Goal: Transaction & Acquisition: Download file/media

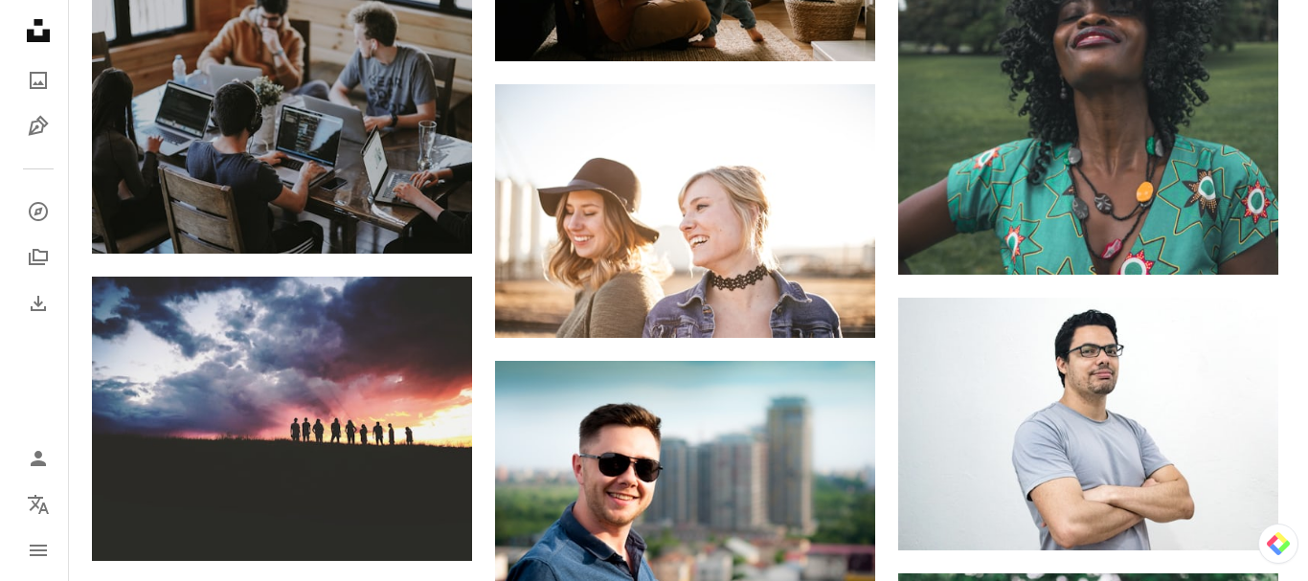
scroll to position [92661, 0]
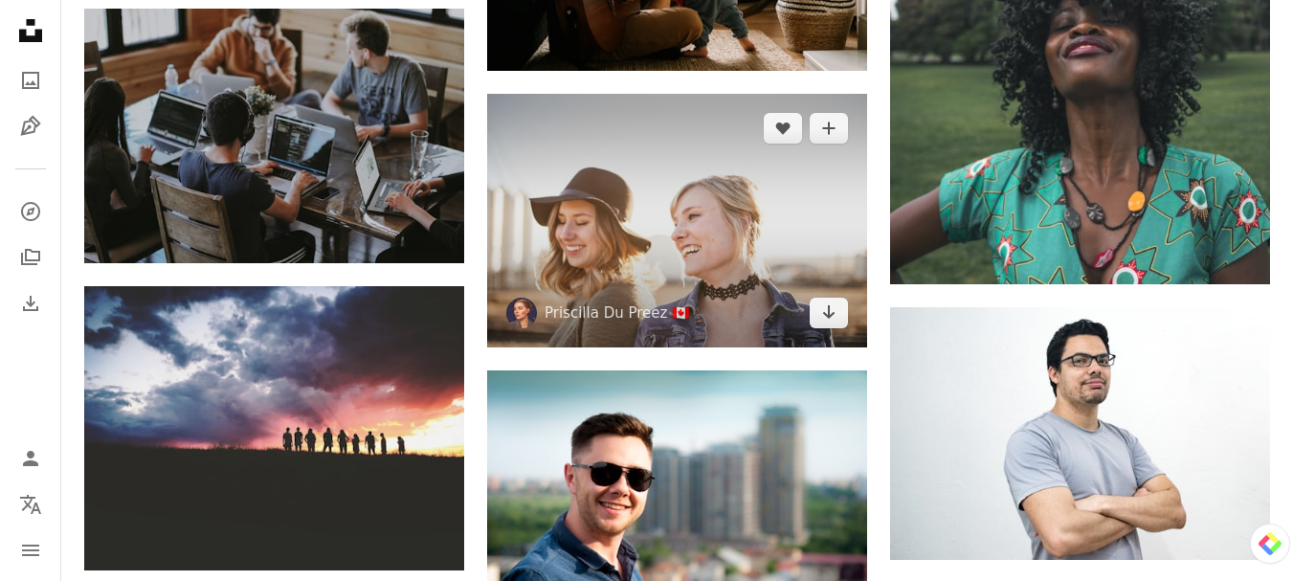
click at [680, 249] on img at bounding box center [677, 220] width 380 height 253
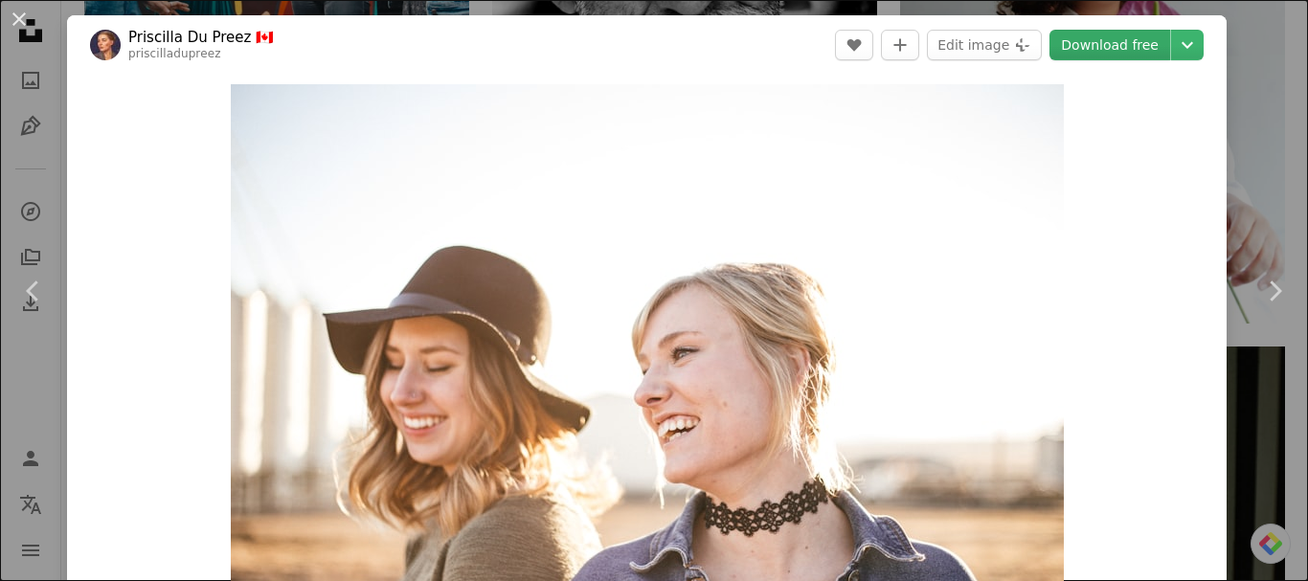
click at [1090, 47] on link "Download free" at bounding box center [1109, 45] width 121 height 31
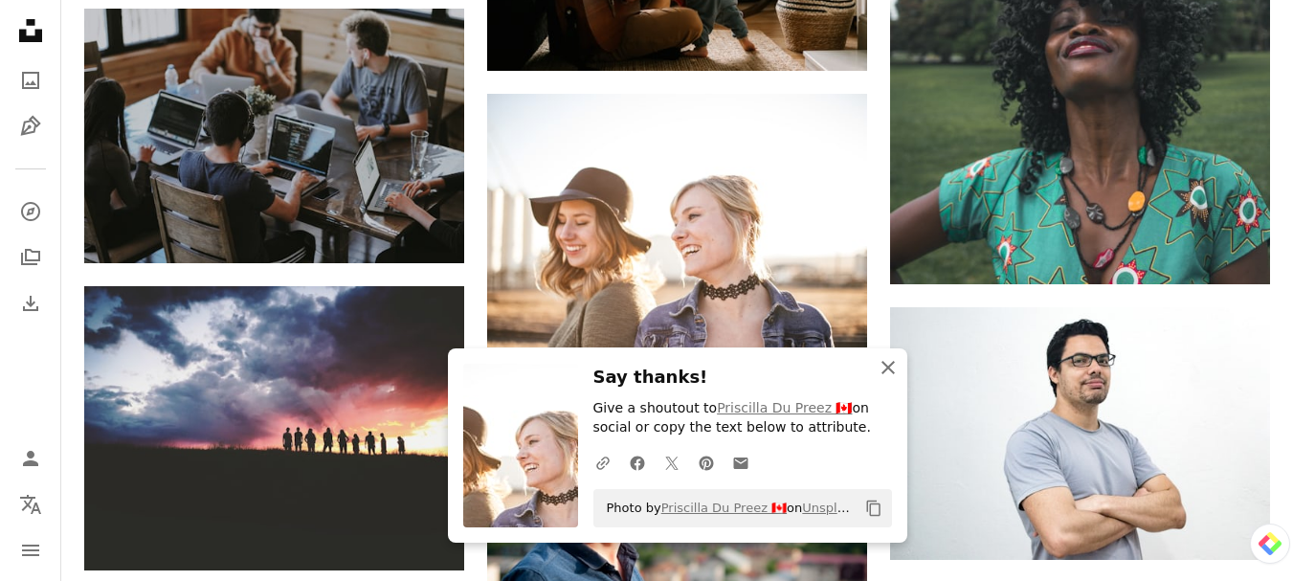
click at [886, 366] on icon "button" at bounding box center [888, 367] width 13 height 13
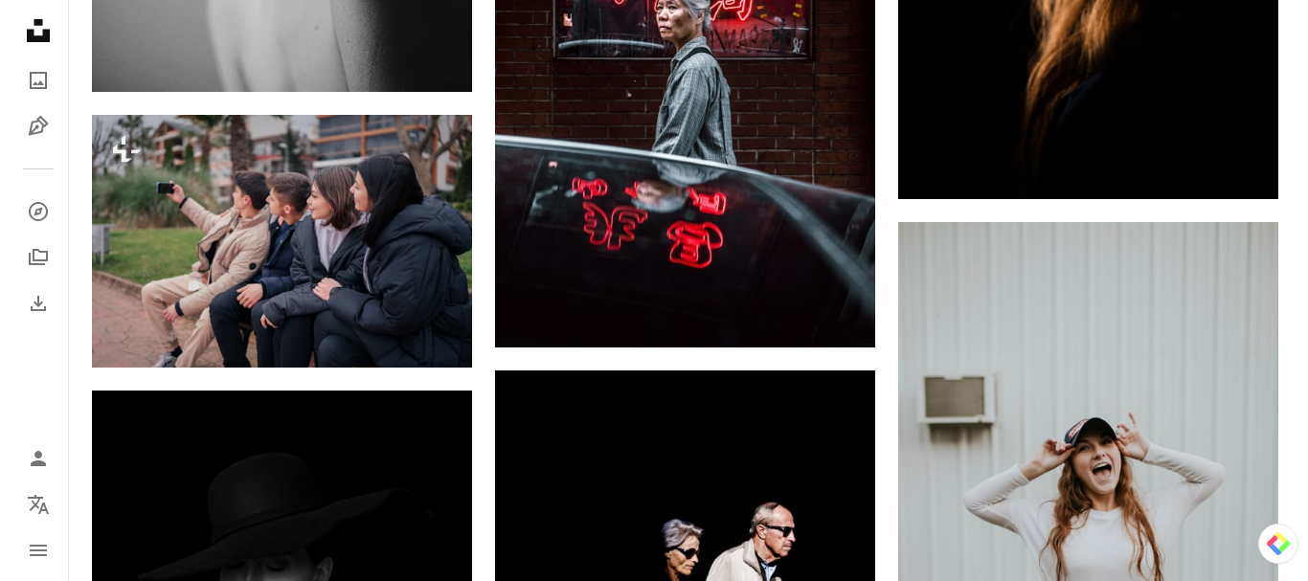
scroll to position [101181, 0]
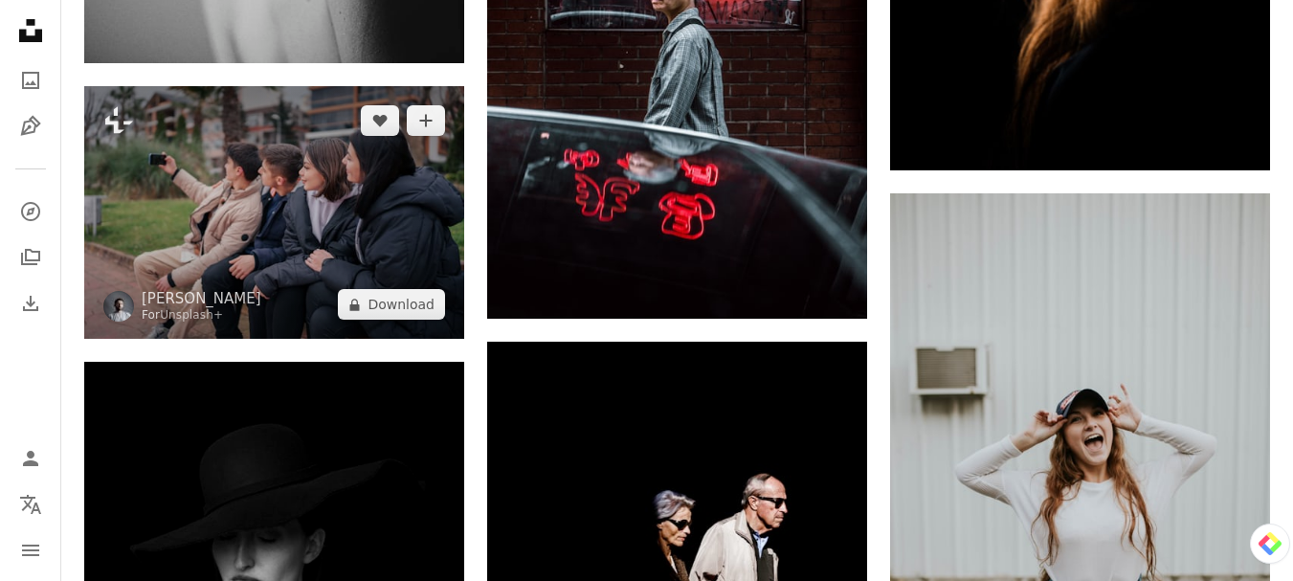
click at [314, 236] on img at bounding box center [274, 212] width 380 height 253
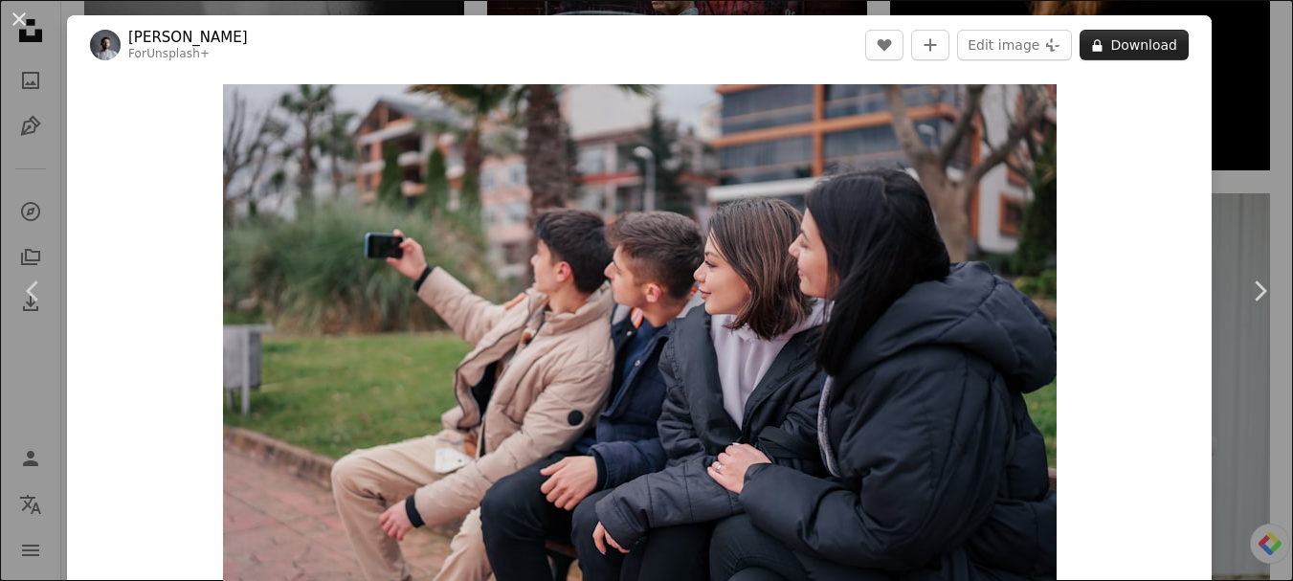
click at [1134, 45] on button "A lock Download" at bounding box center [1134, 45] width 109 height 31
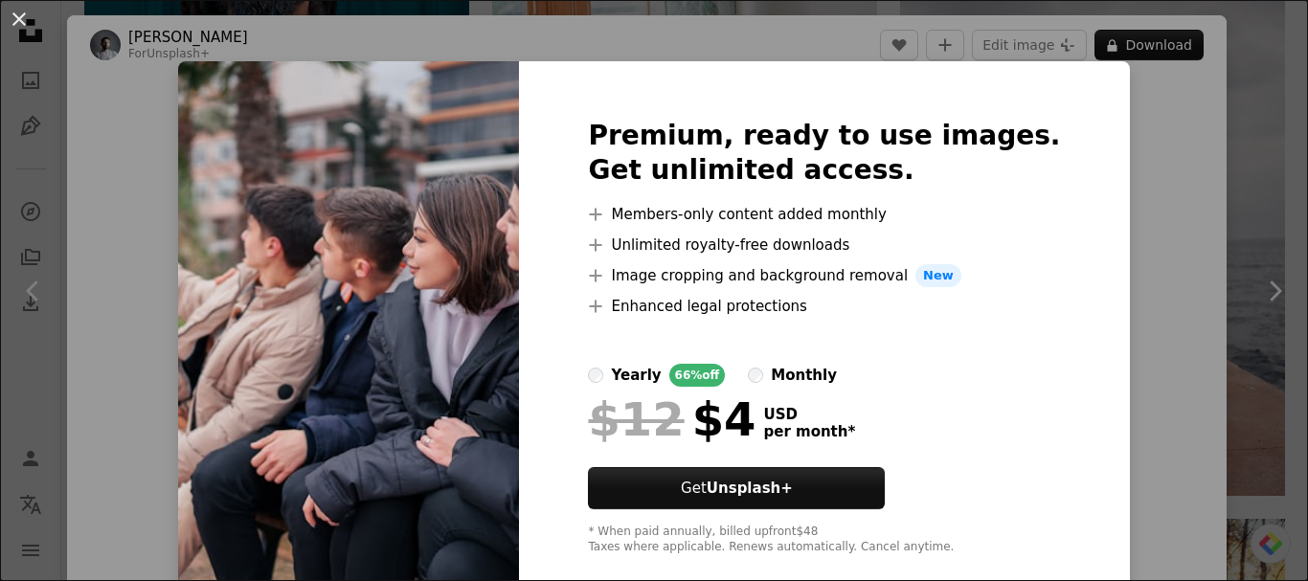
drag, startPoint x: 1194, startPoint y: 215, endPoint x: 0, endPoint y: 20, distance: 1209.6
click at [1193, 214] on div "An X shape Premium, ready to use images. Get unlimited access. A plus sign Memb…" at bounding box center [654, 290] width 1308 height 581
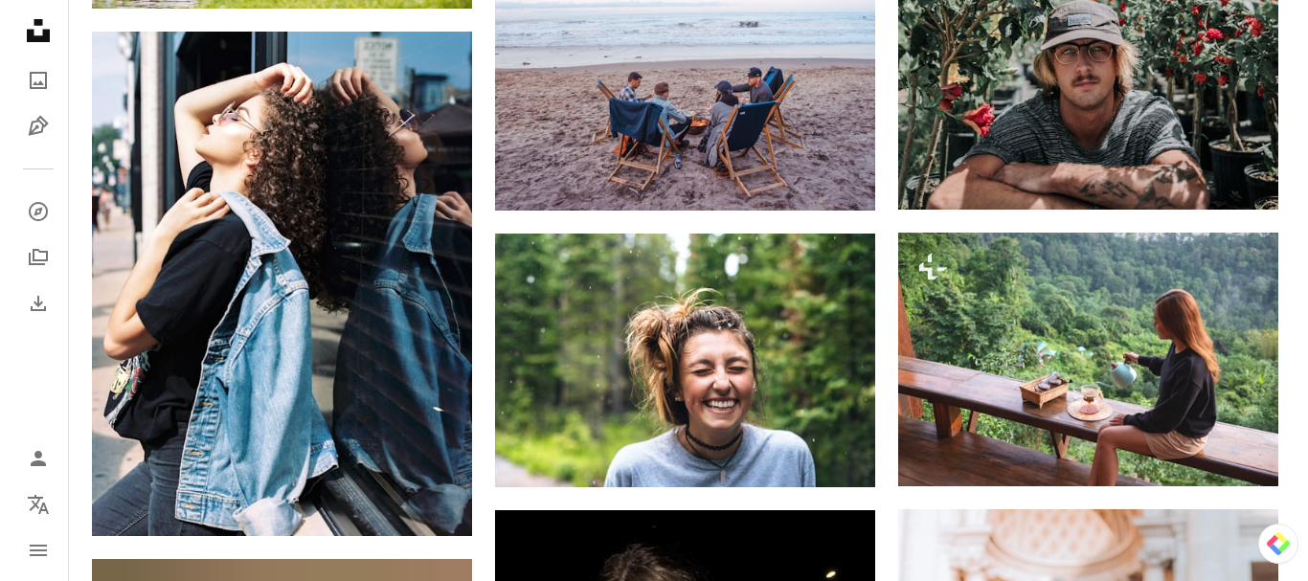
scroll to position [104435, 0]
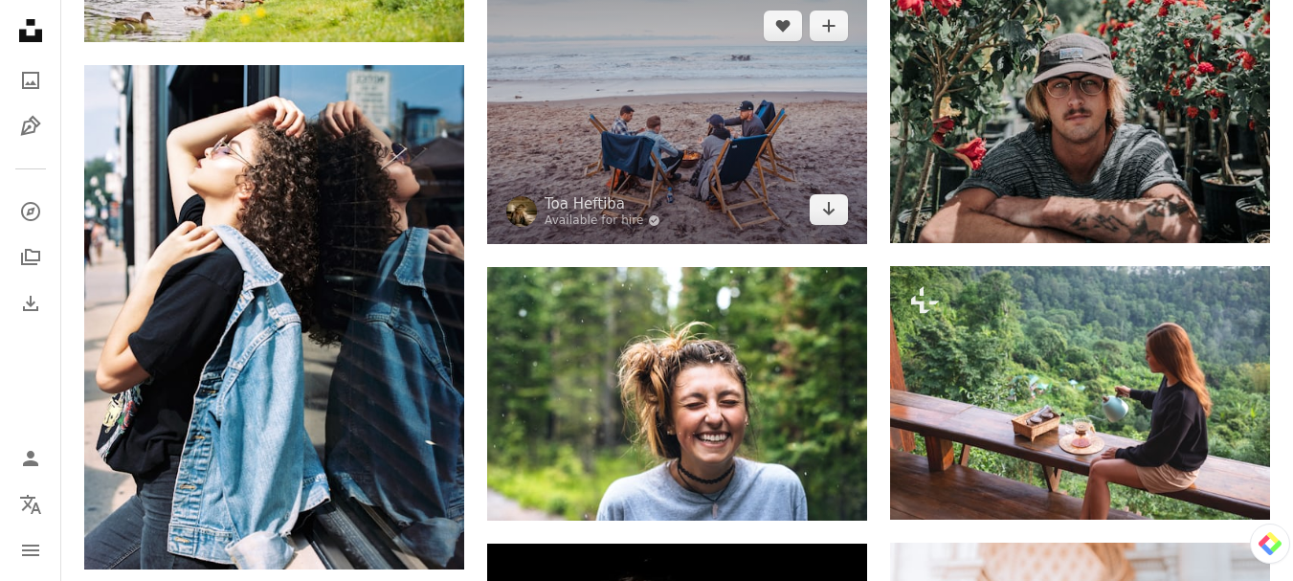
click at [706, 172] on img at bounding box center [677, 117] width 380 height 253
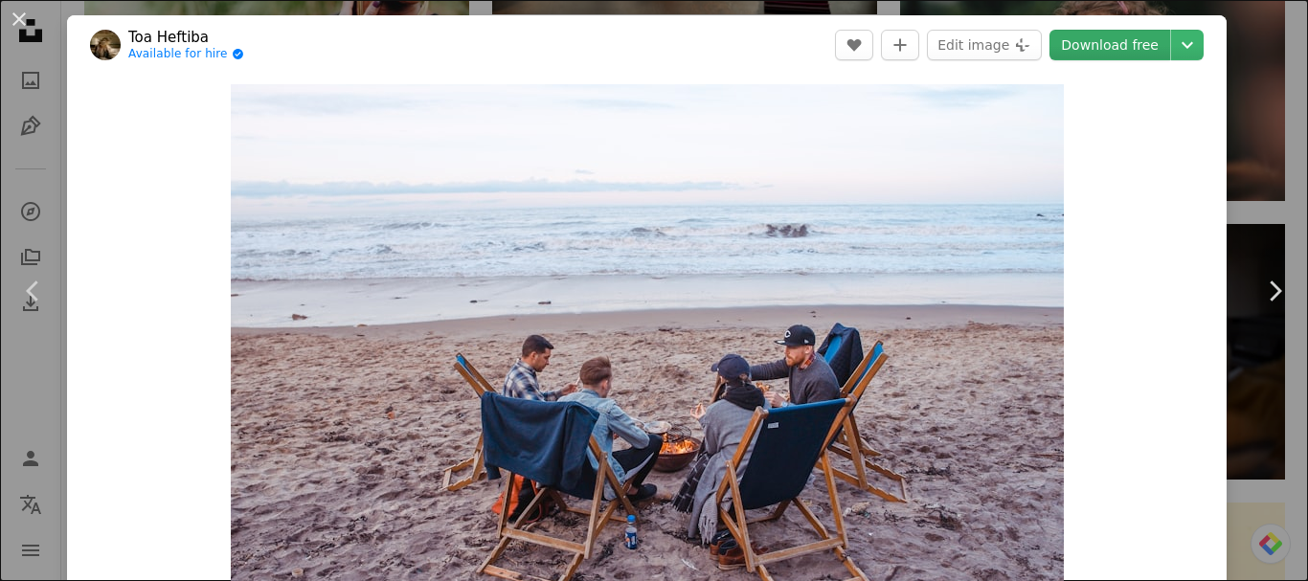
click at [1107, 51] on link "Download free" at bounding box center [1109, 45] width 121 height 31
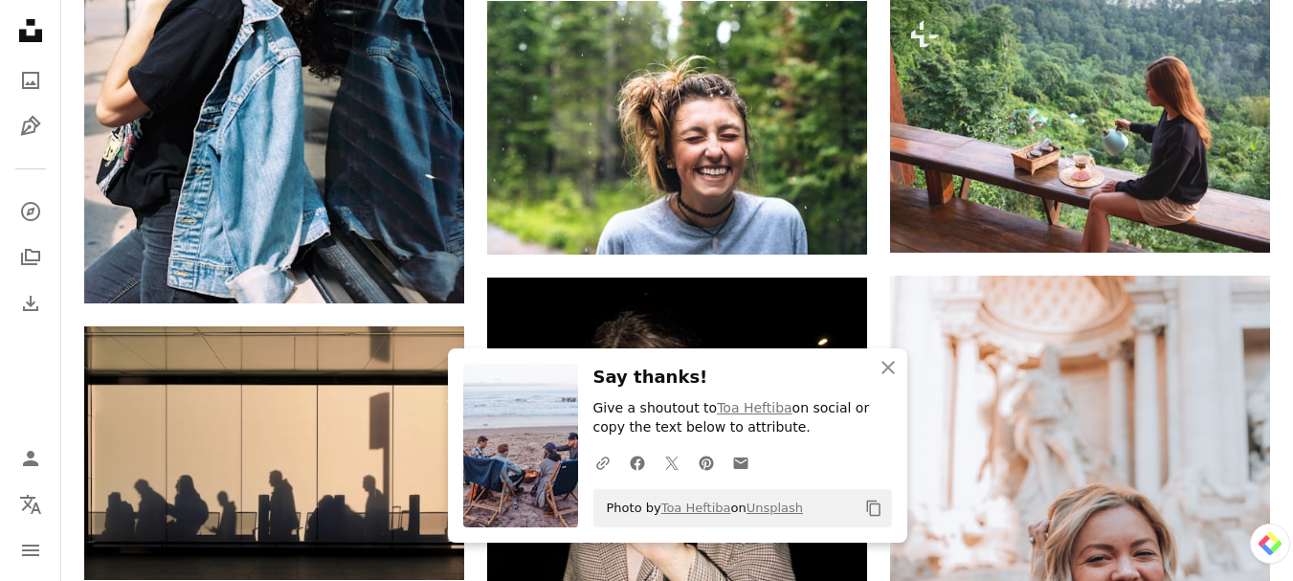
scroll to position [104914, 0]
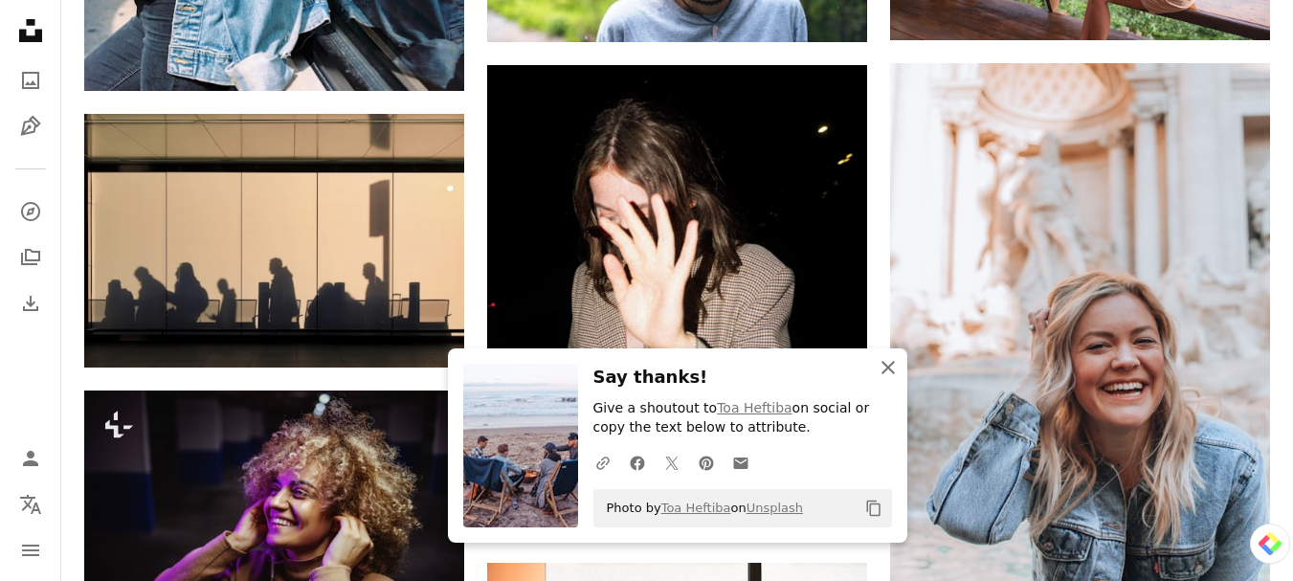
click at [896, 366] on icon "An X shape" at bounding box center [888, 367] width 23 height 23
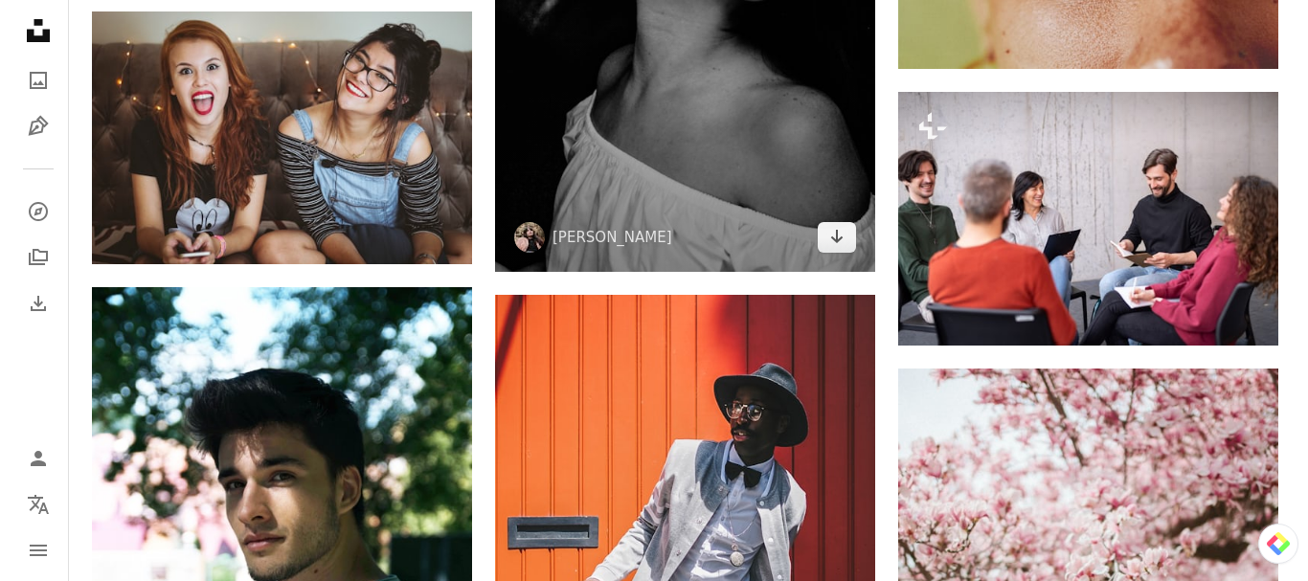
scroll to position [114965, 0]
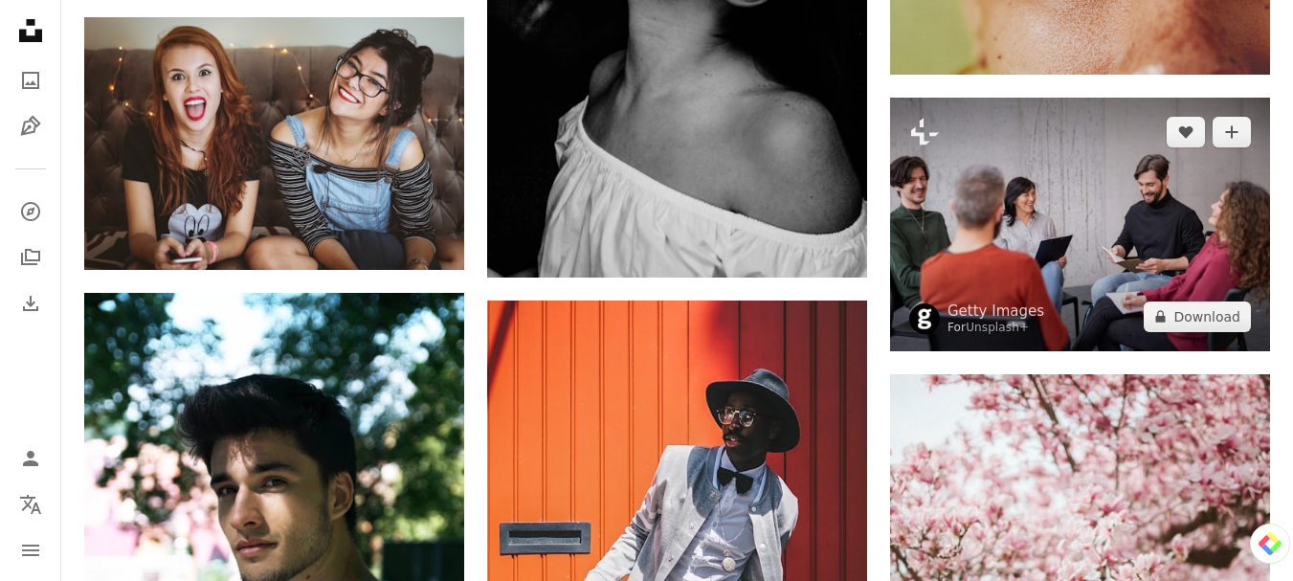
click at [1019, 244] on img at bounding box center [1080, 224] width 380 height 253
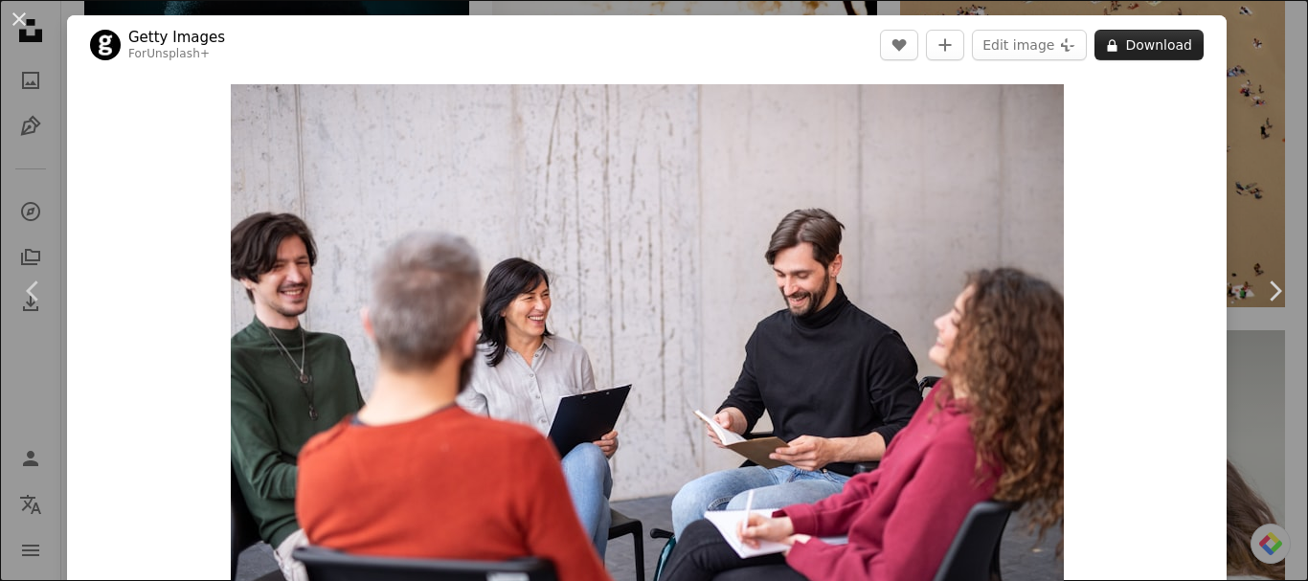
click at [1158, 46] on button "A lock Download" at bounding box center [1148, 45] width 109 height 31
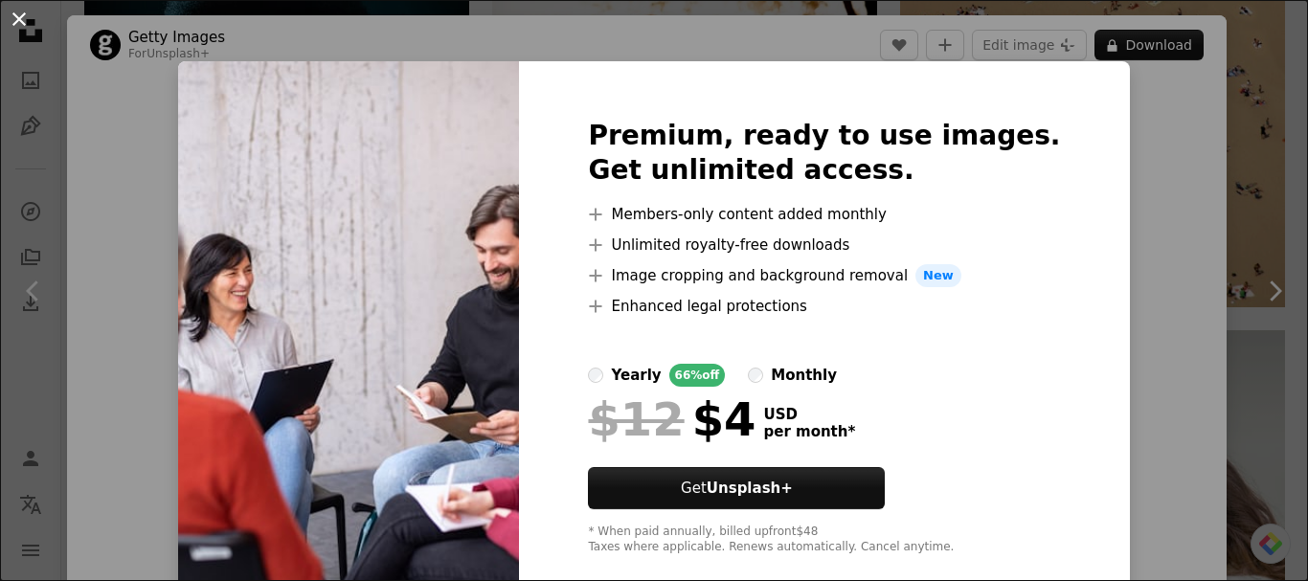
click at [17, 15] on button "An X shape" at bounding box center [19, 19] width 23 height 23
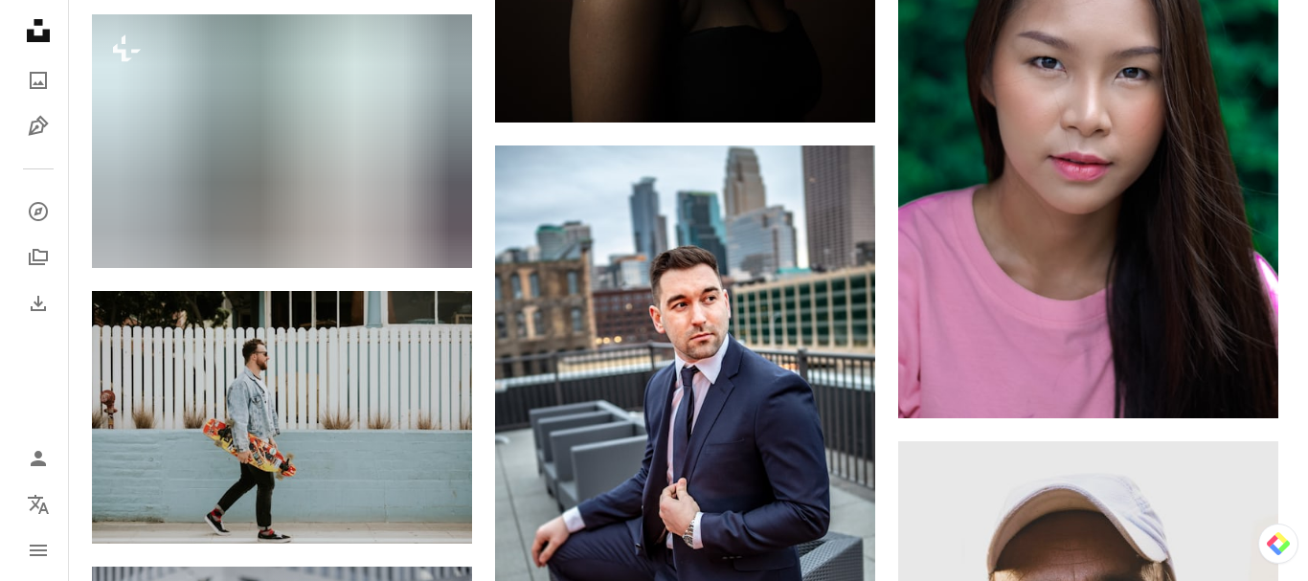
scroll to position [117071, 0]
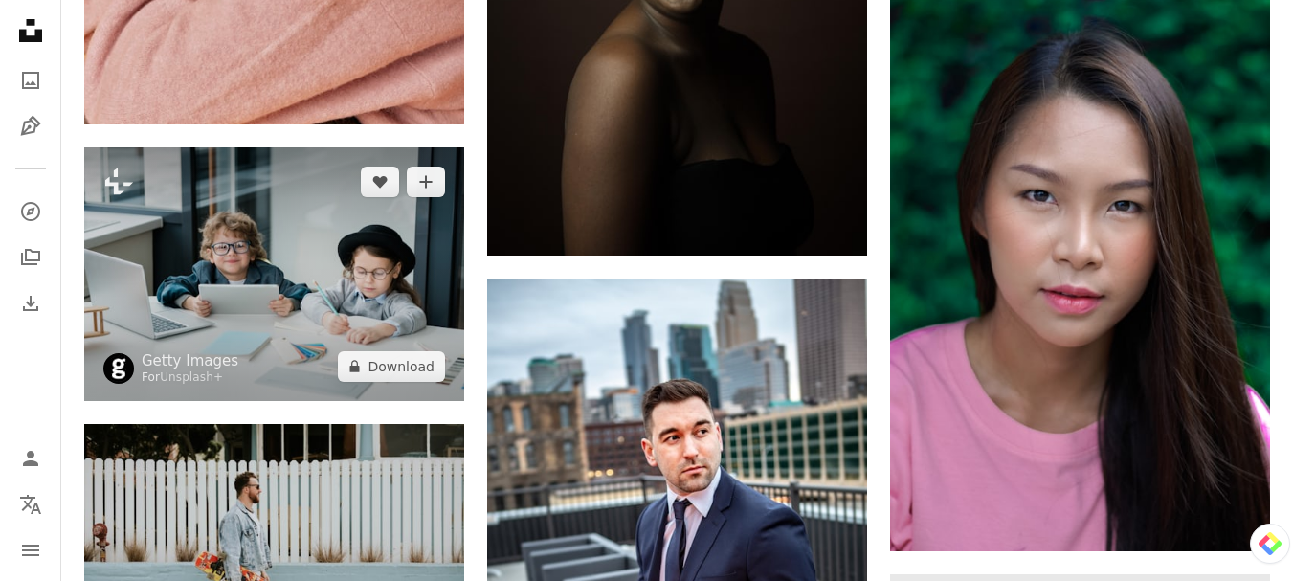
click at [384, 257] on img at bounding box center [274, 273] width 380 height 253
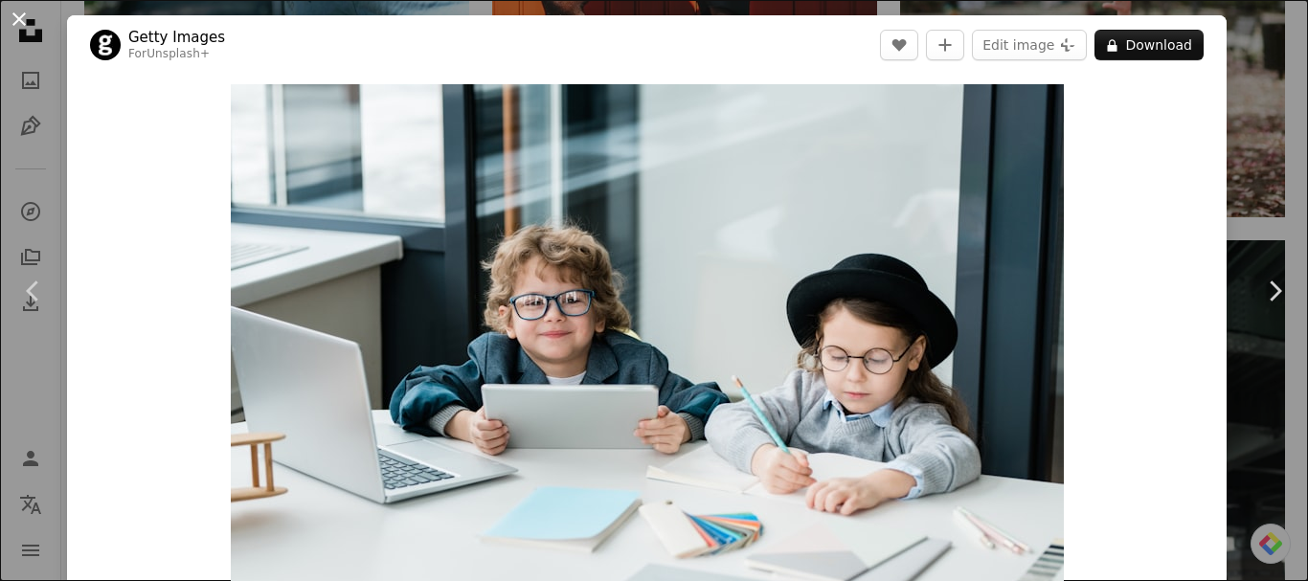
click at [12, 17] on button "An X shape" at bounding box center [19, 19] width 23 height 23
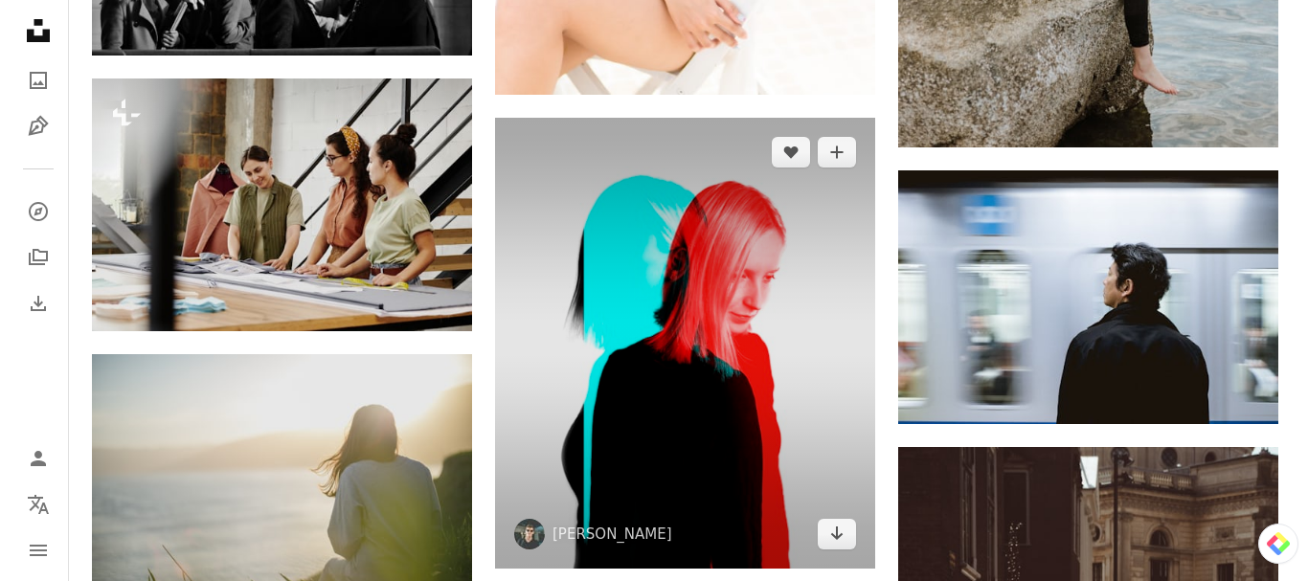
scroll to position [121857, 0]
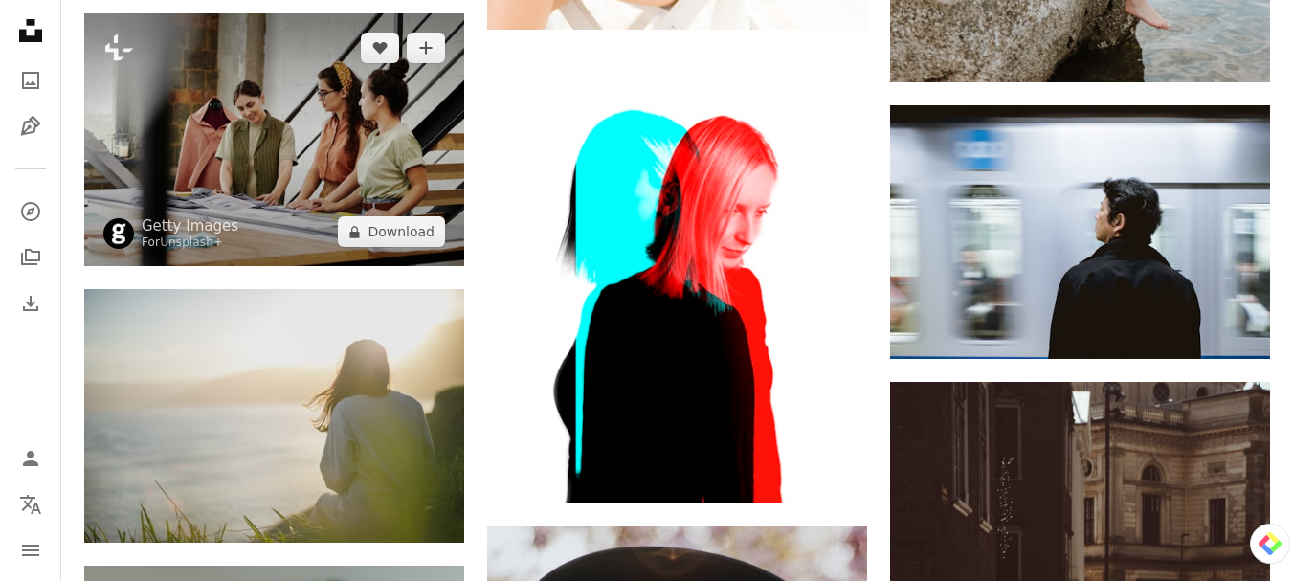
click at [302, 165] on img at bounding box center [274, 139] width 380 height 253
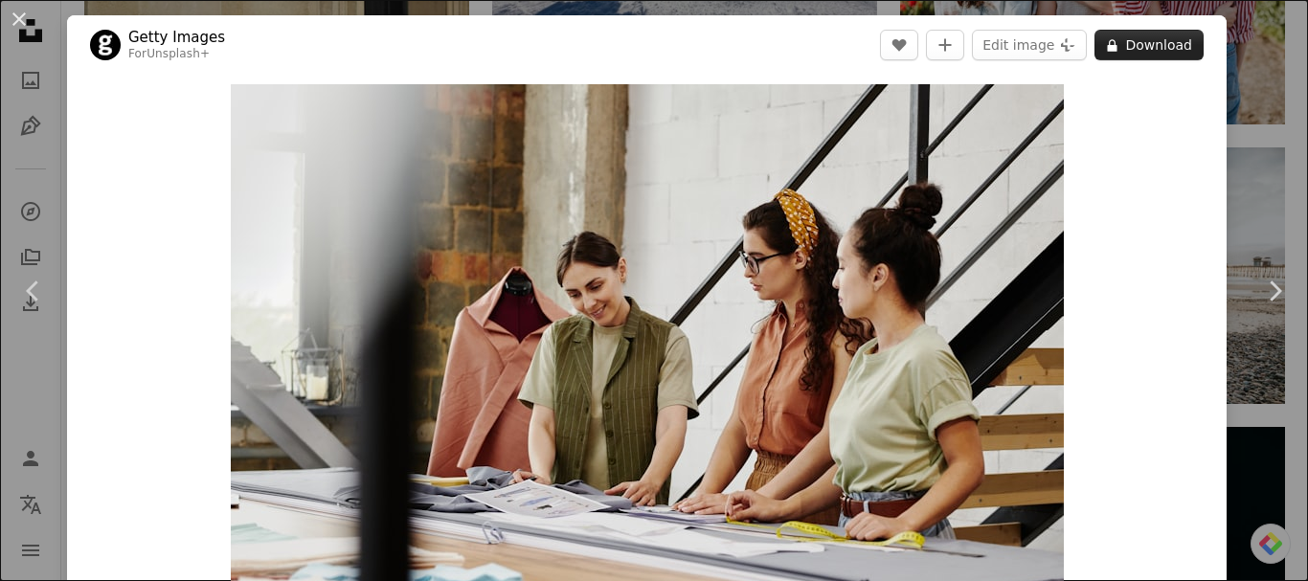
click at [1134, 41] on button "A lock Download" at bounding box center [1148, 45] width 109 height 31
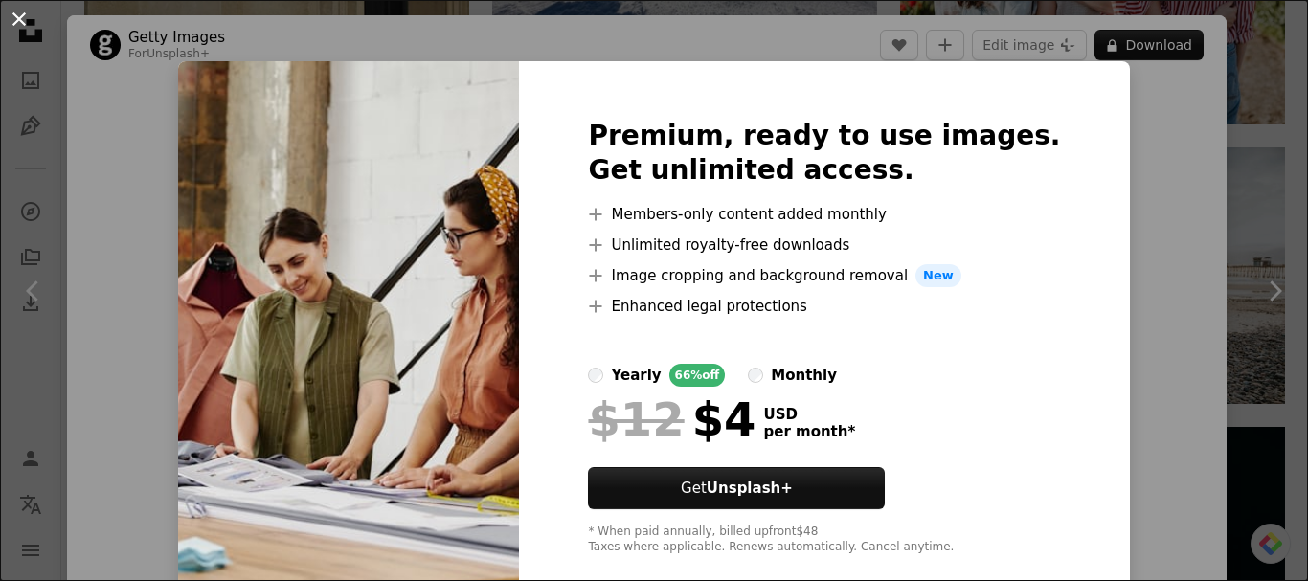
click at [20, 19] on button "An X shape" at bounding box center [19, 19] width 23 height 23
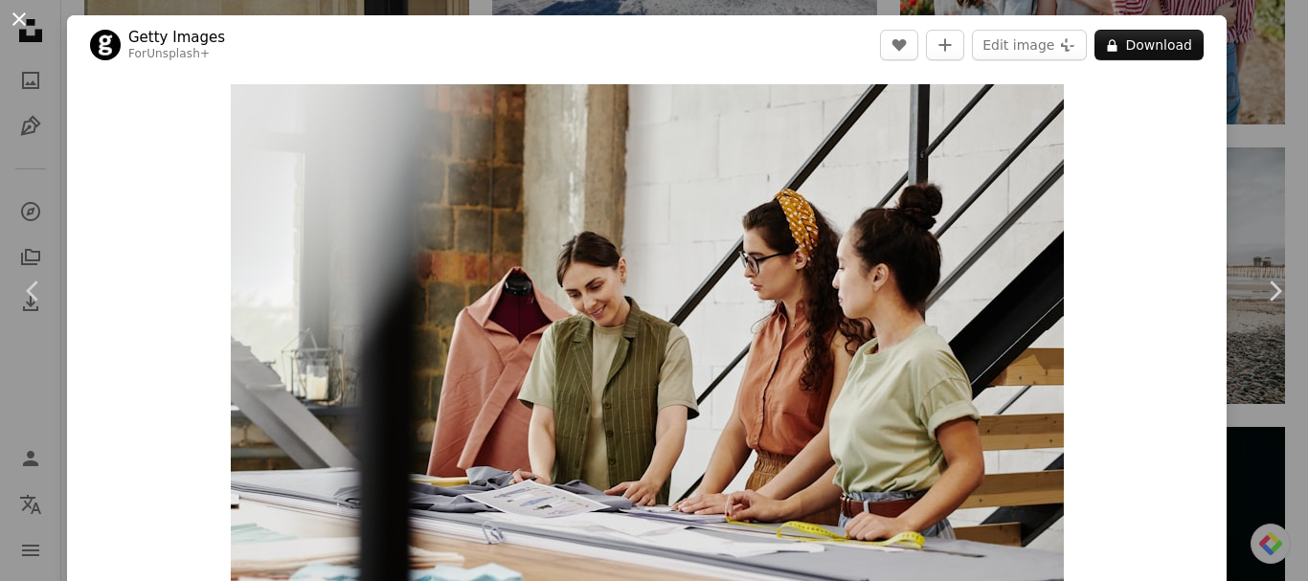
click at [15, 15] on button "An X shape" at bounding box center [19, 19] width 23 height 23
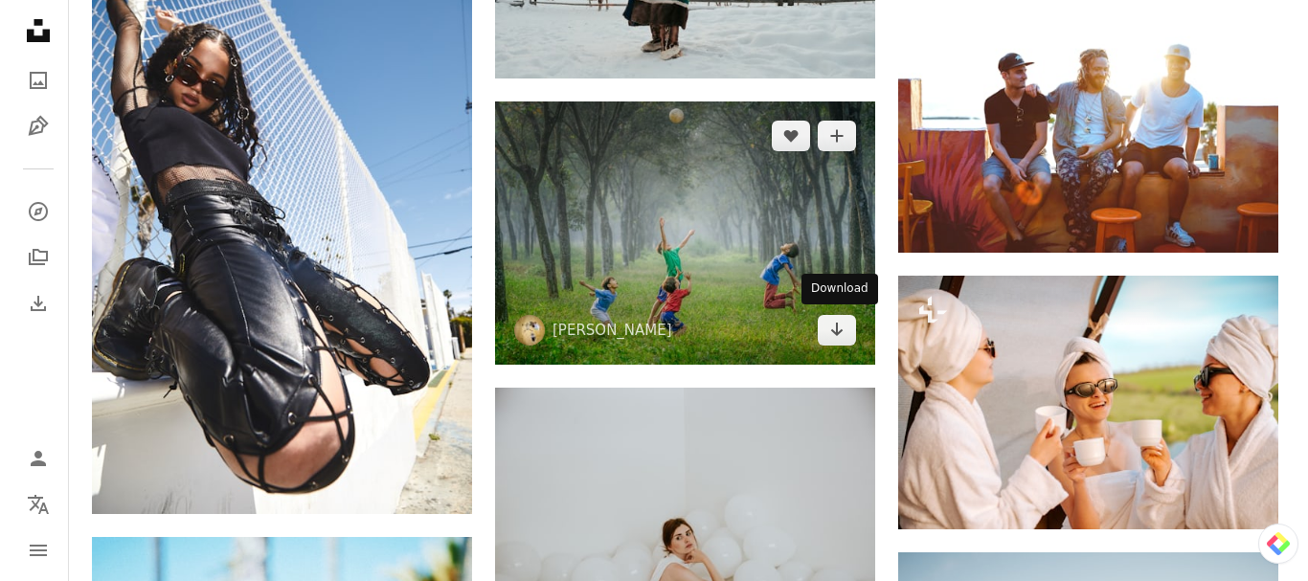
scroll to position [124920, 0]
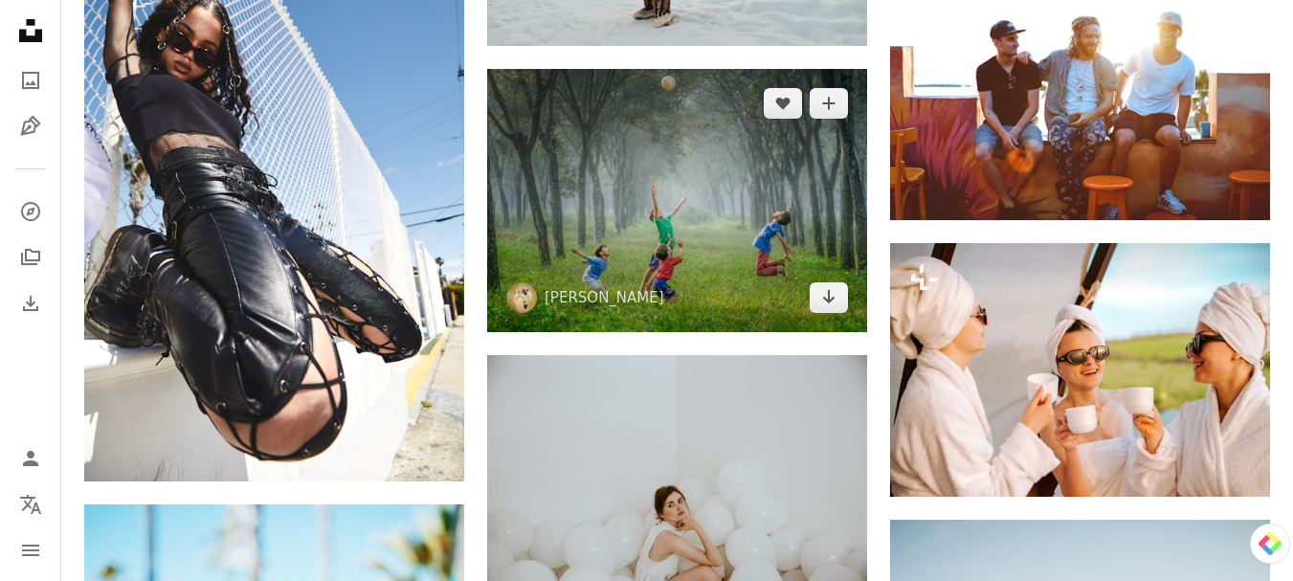
click at [740, 233] on img at bounding box center [677, 200] width 380 height 263
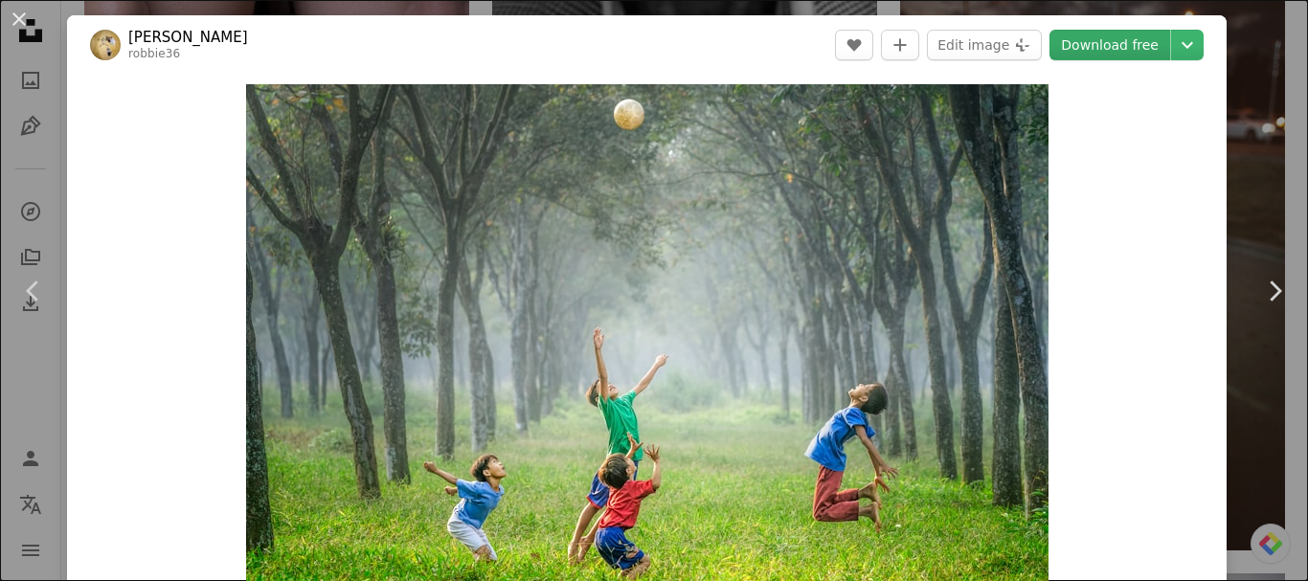
click at [1081, 46] on link "Download free" at bounding box center [1109, 45] width 121 height 31
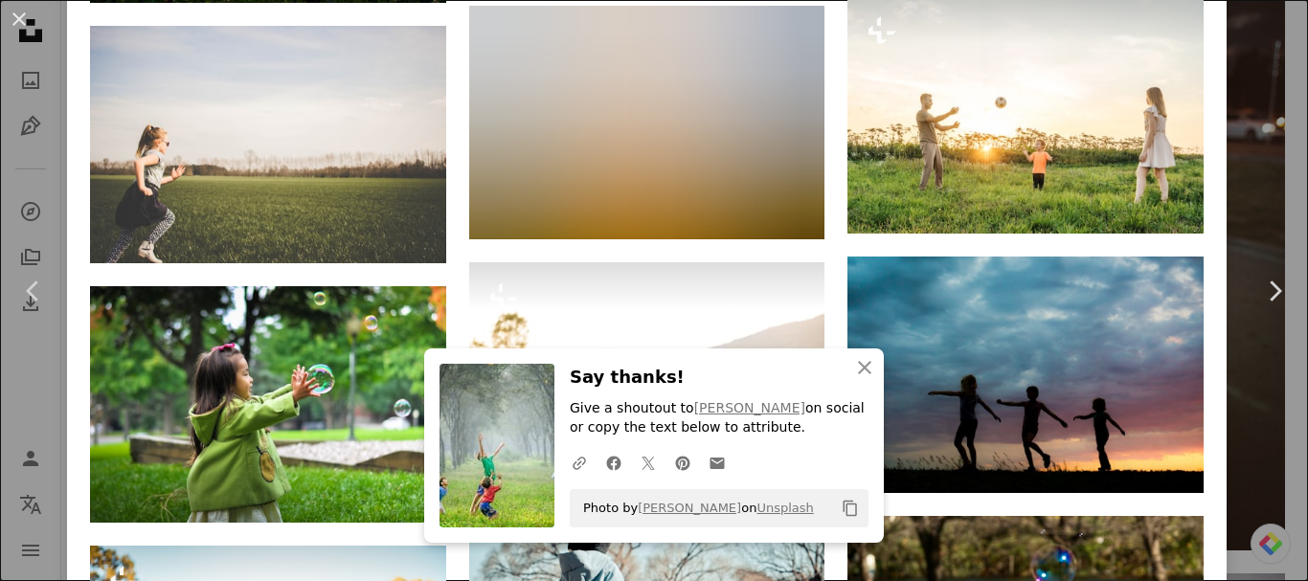
scroll to position [1819, 0]
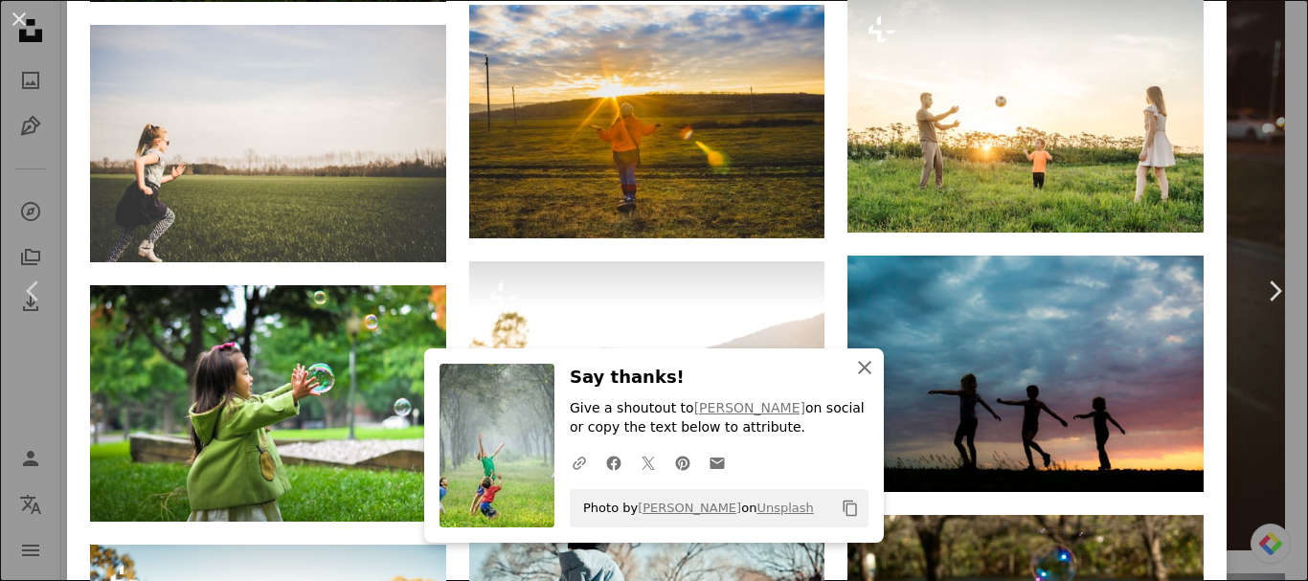
drag, startPoint x: 858, startPoint y: 363, endPoint x: 845, endPoint y: 357, distance: 13.7
click at [858, 362] on icon "An X shape" at bounding box center [864, 367] width 23 height 23
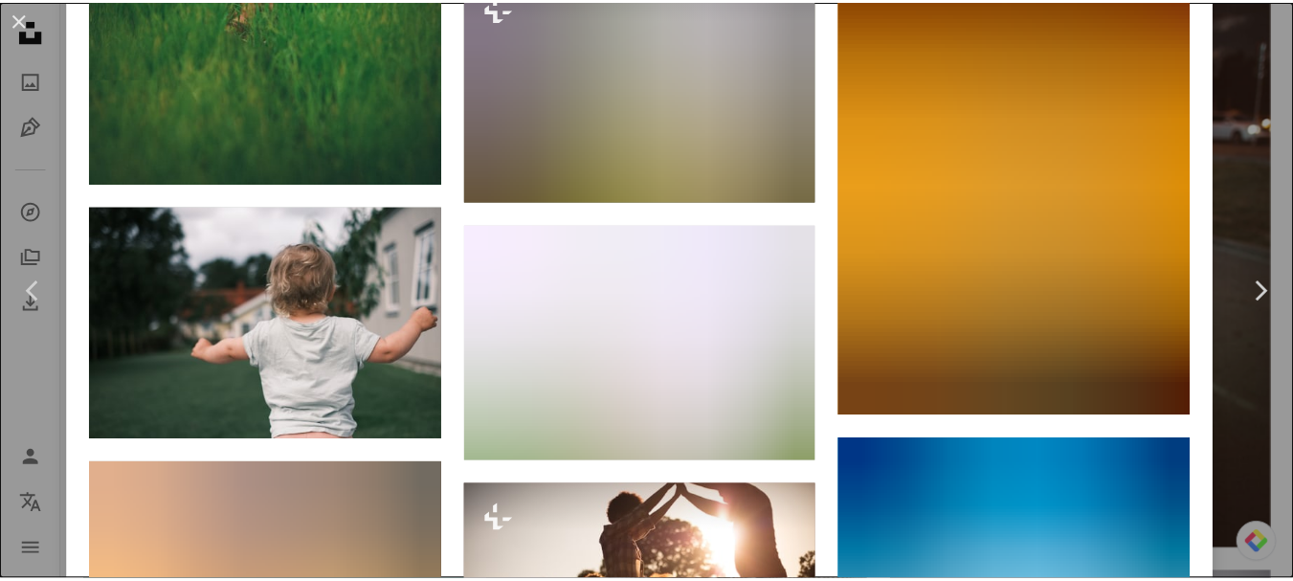
scroll to position [18666, 0]
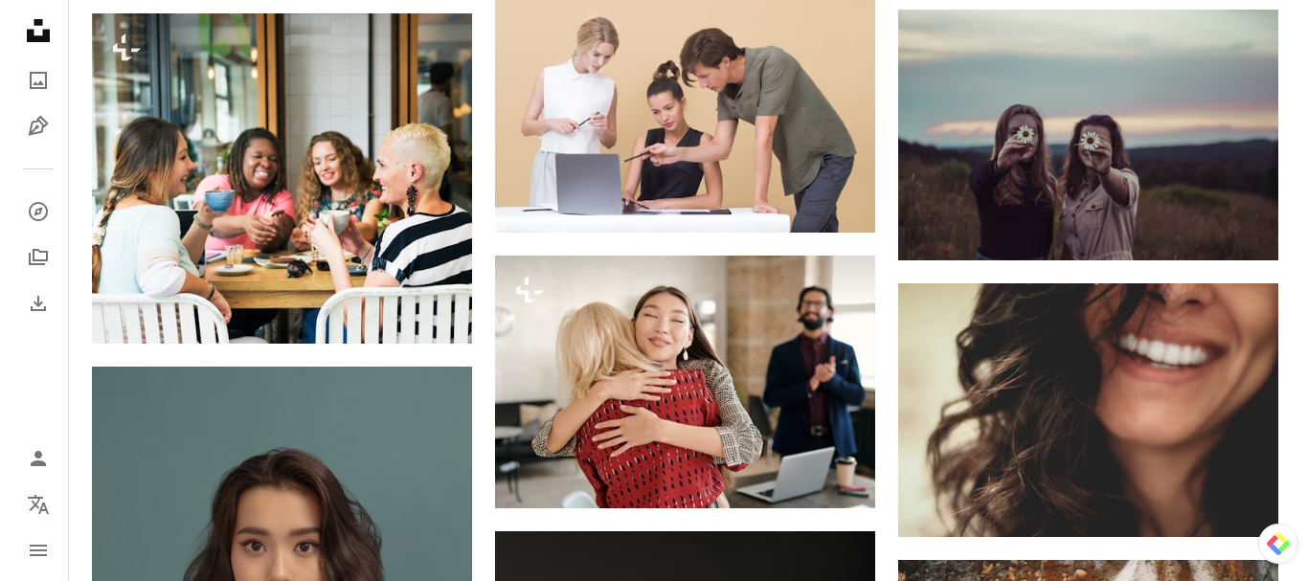
scroll to position [127984, 0]
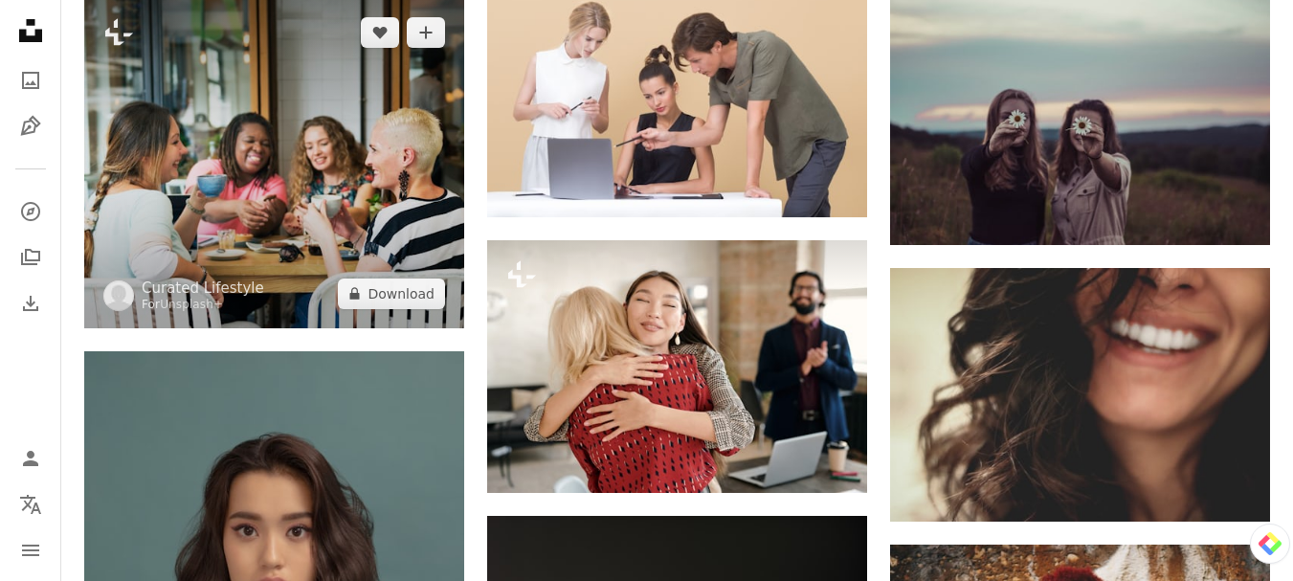
click at [219, 212] on img at bounding box center [274, 163] width 380 height 330
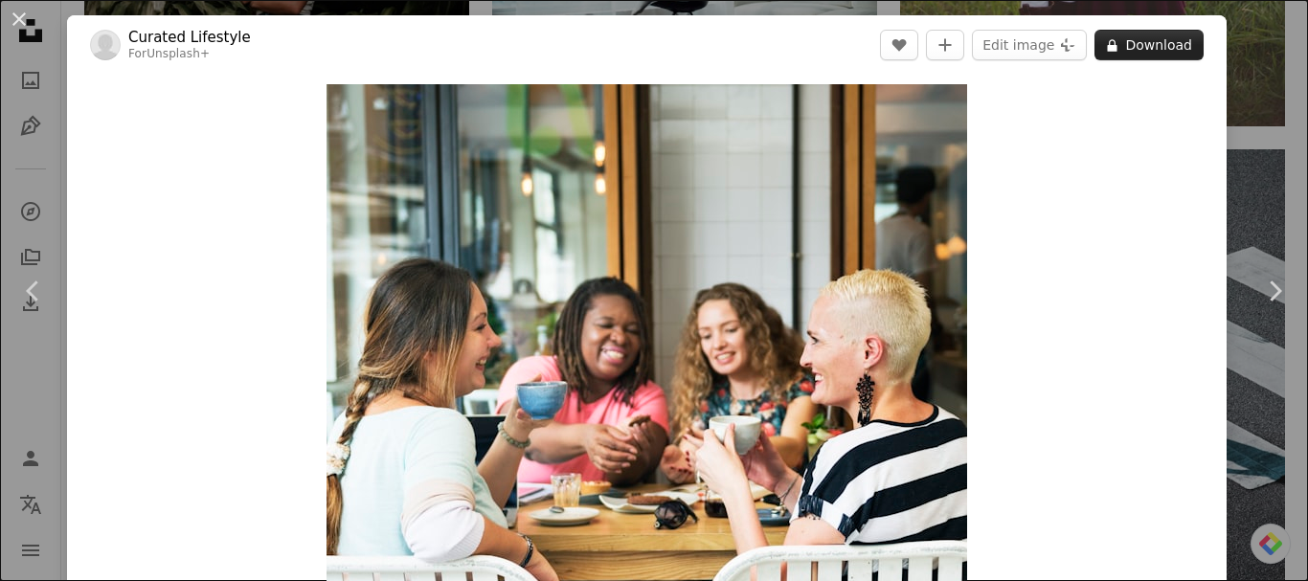
click at [1129, 41] on button "A lock Download" at bounding box center [1148, 45] width 109 height 31
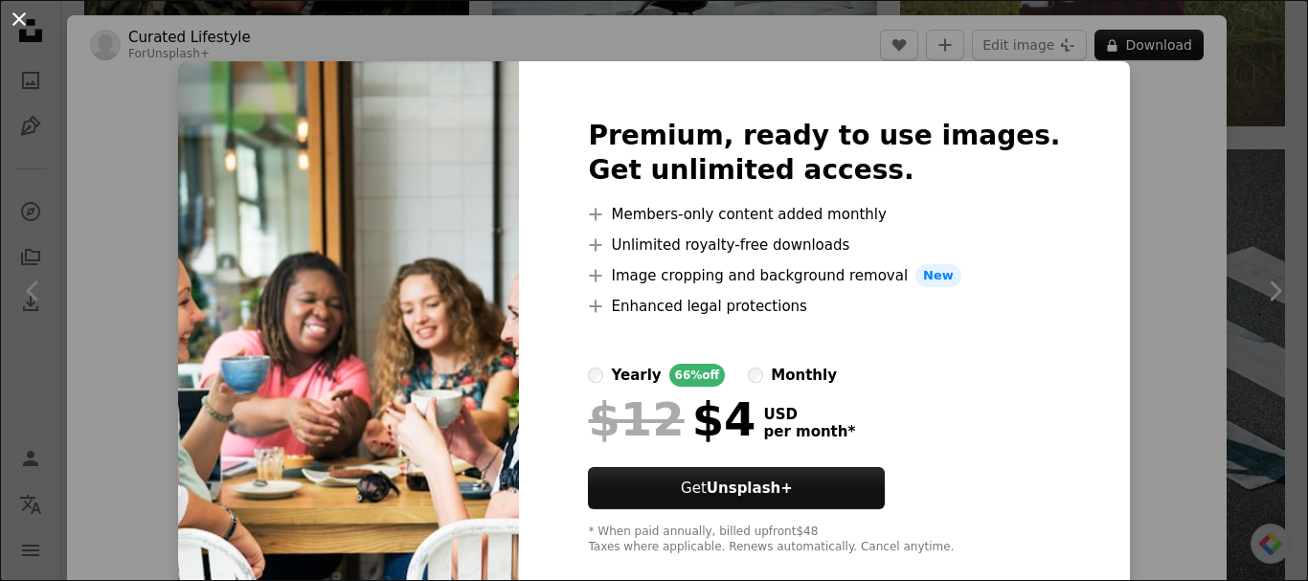
click at [14, 13] on button "An X shape" at bounding box center [19, 19] width 23 height 23
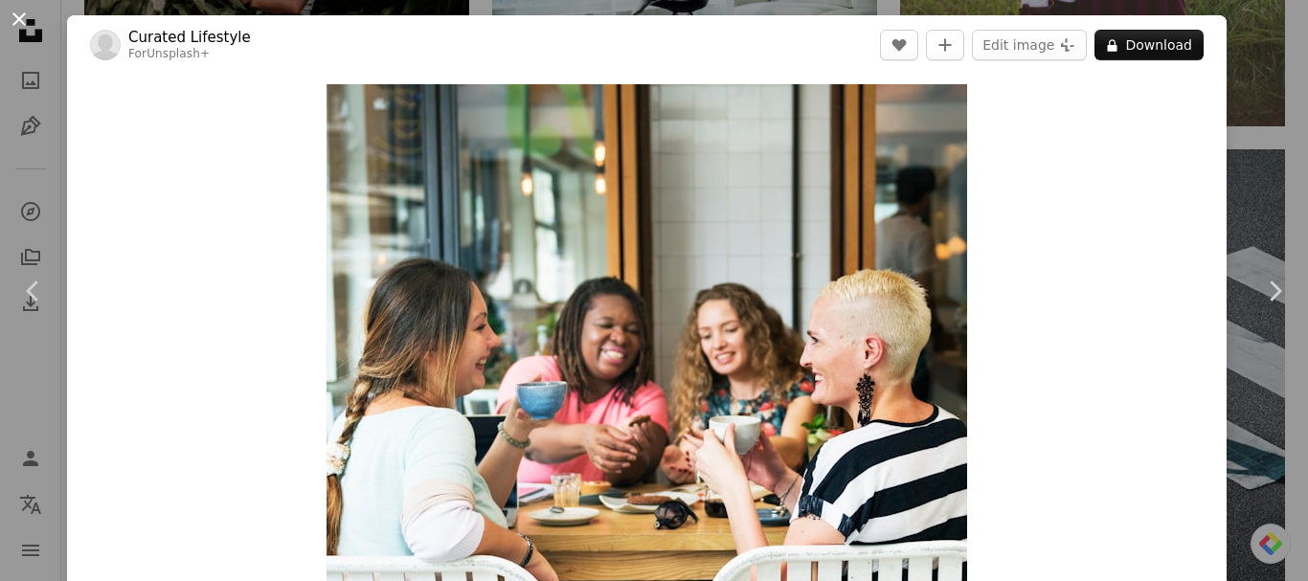
click at [16, 16] on button "An X shape" at bounding box center [19, 19] width 23 height 23
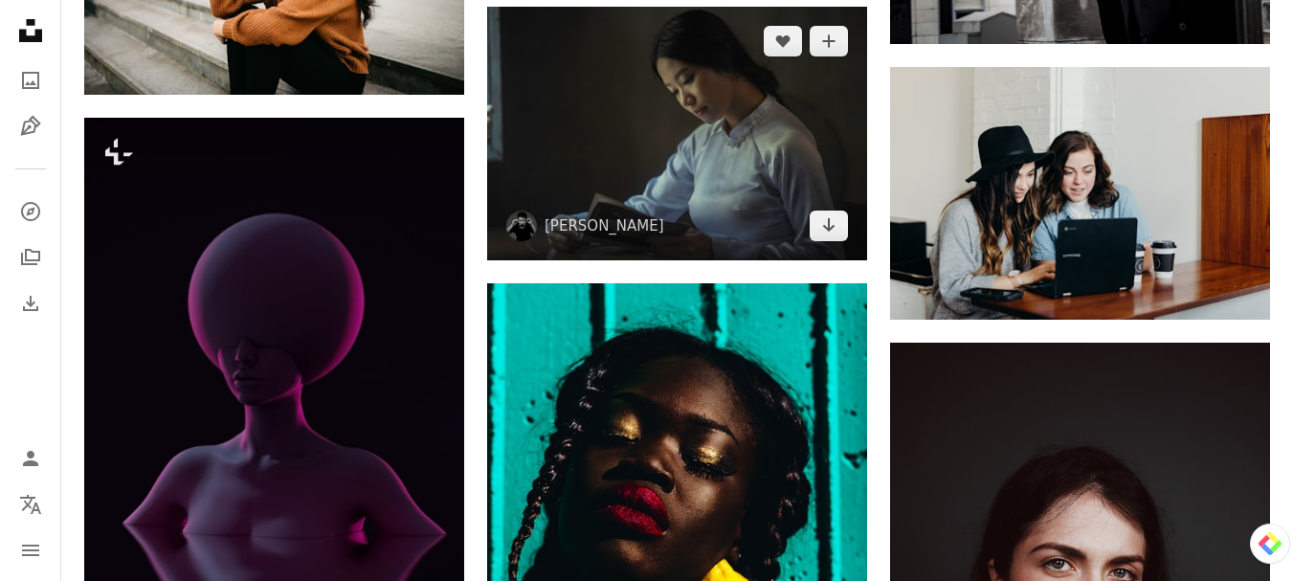
scroll to position [129420, 0]
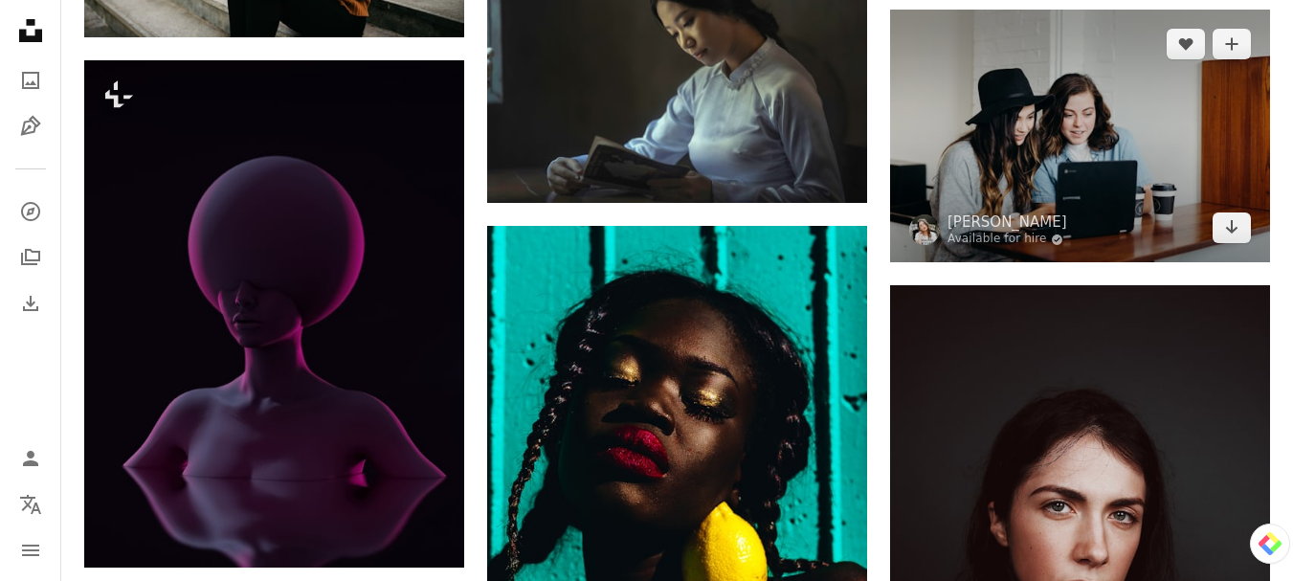
click at [1053, 131] on img at bounding box center [1080, 136] width 380 height 253
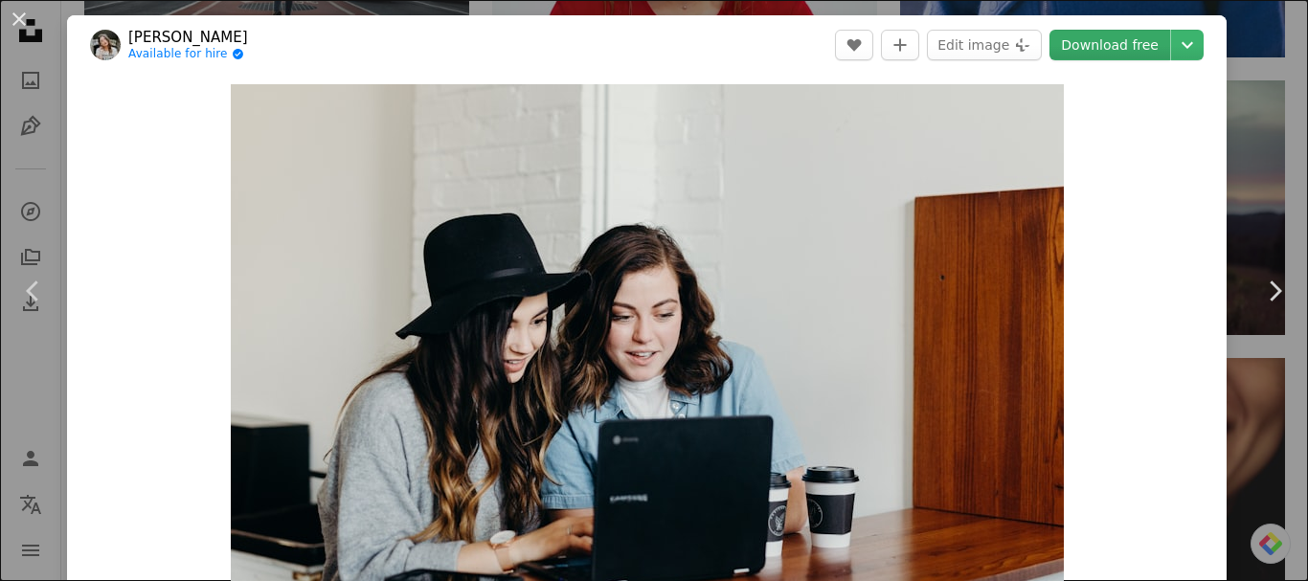
click at [1063, 48] on link "Download free" at bounding box center [1109, 45] width 121 height 31
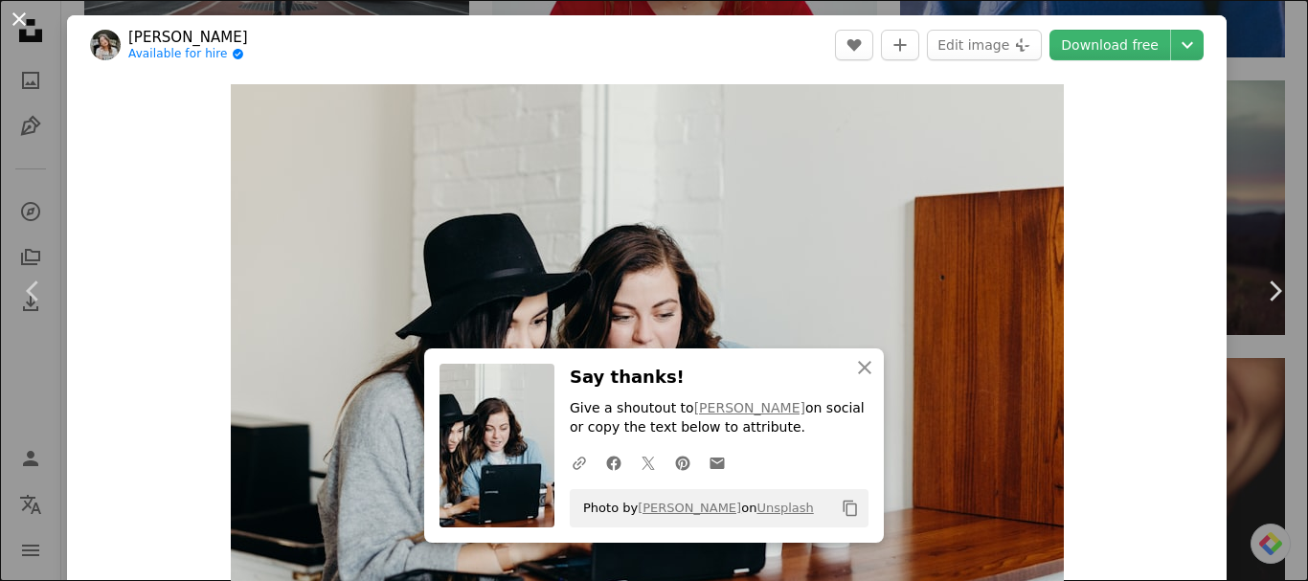
click at [17, 15] on button "An X shape" at bounding box center [19, 19] width 23 height 23
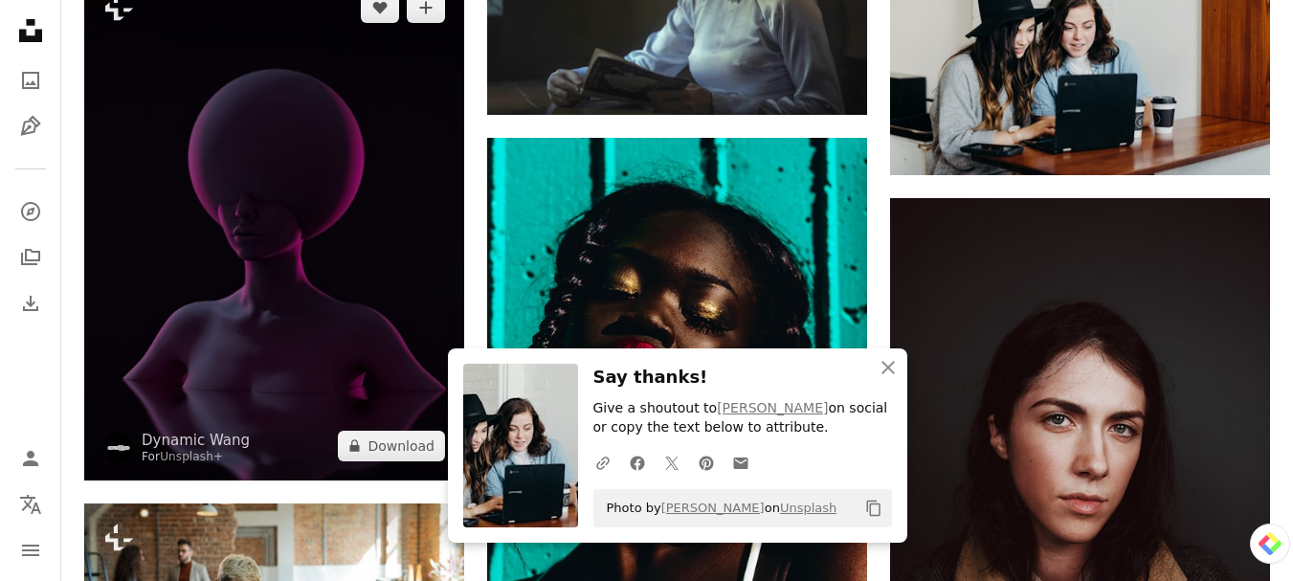
scroll to position [129707, 0]
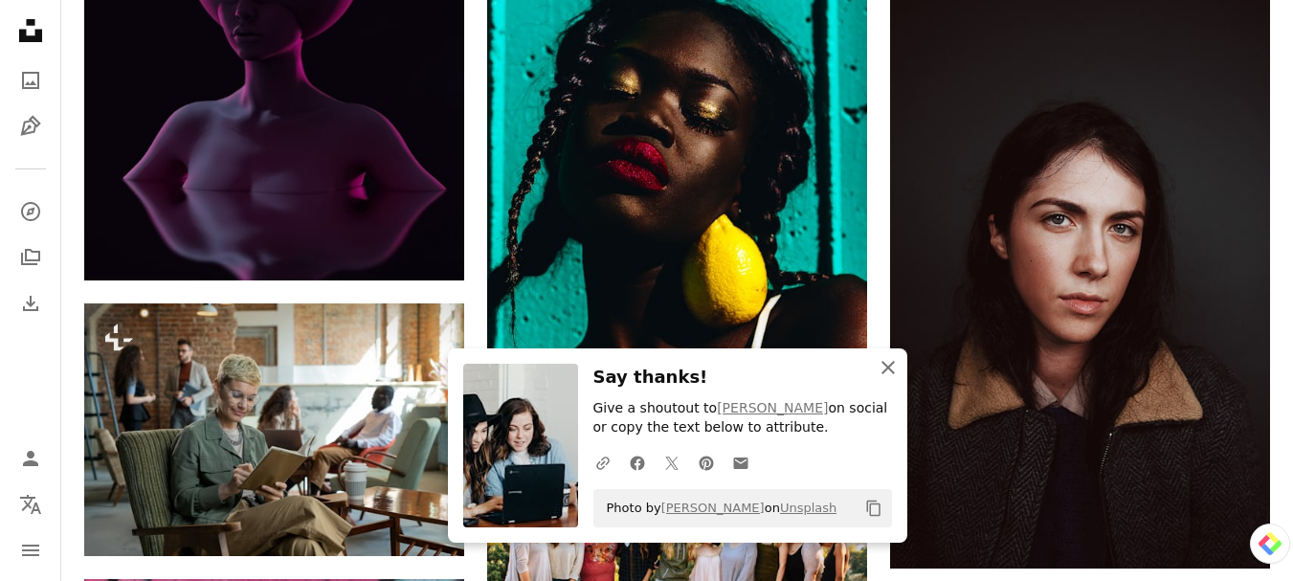
click at [886, 369] on icon "button" at bounding box center [888, 367] width 13 height 13
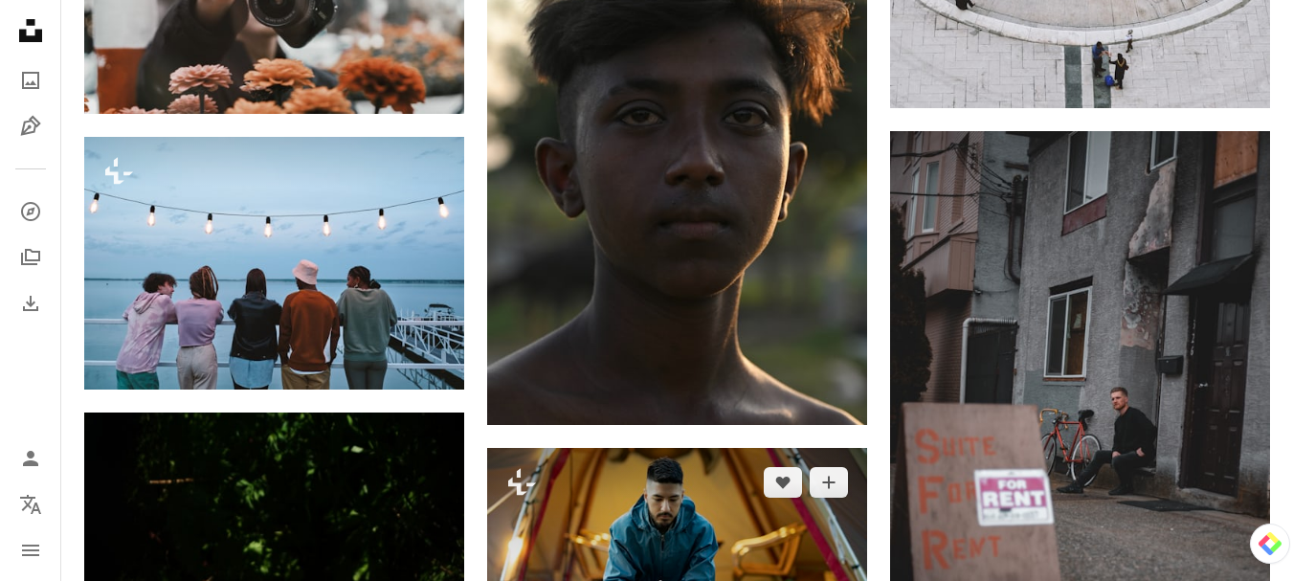
scroll to position [141289, 0]
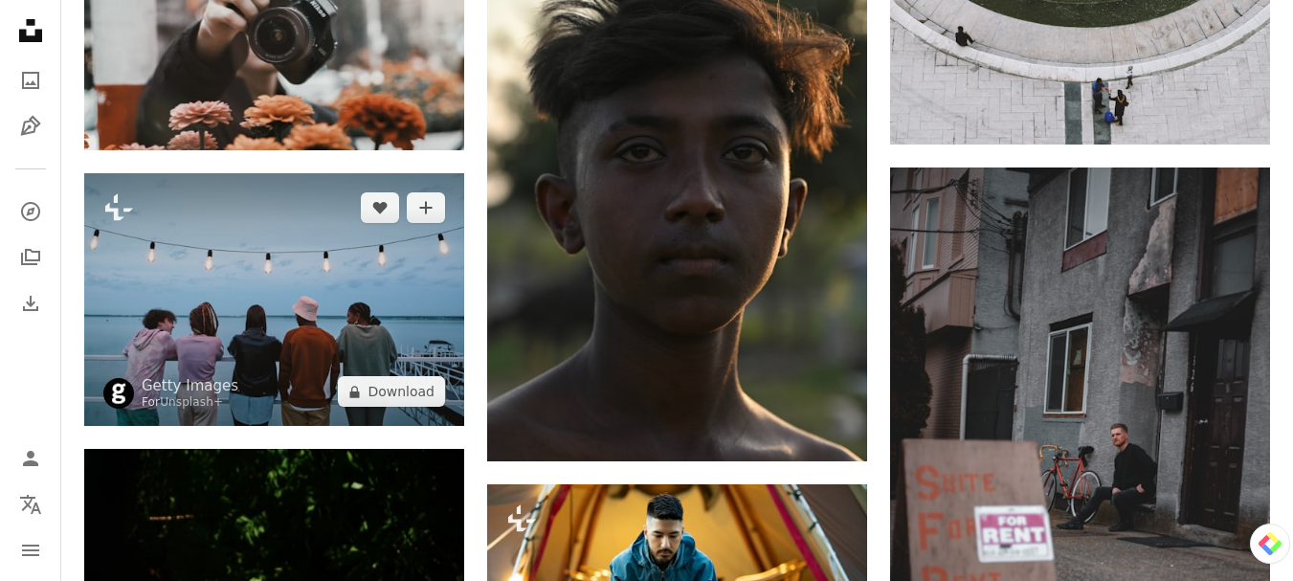
click at [364, 295] on img at bounding box center [274, 299] width 380 height 253
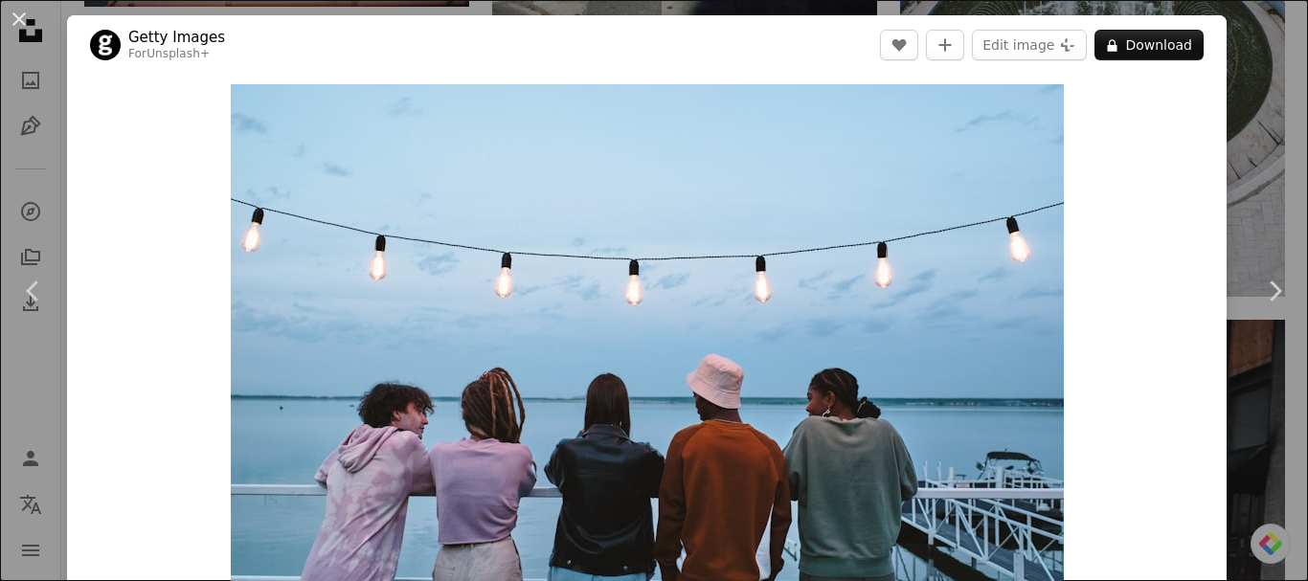
click at [18, 18] on button "An X shape" at bounding box center [19, 19] width 23 height 23
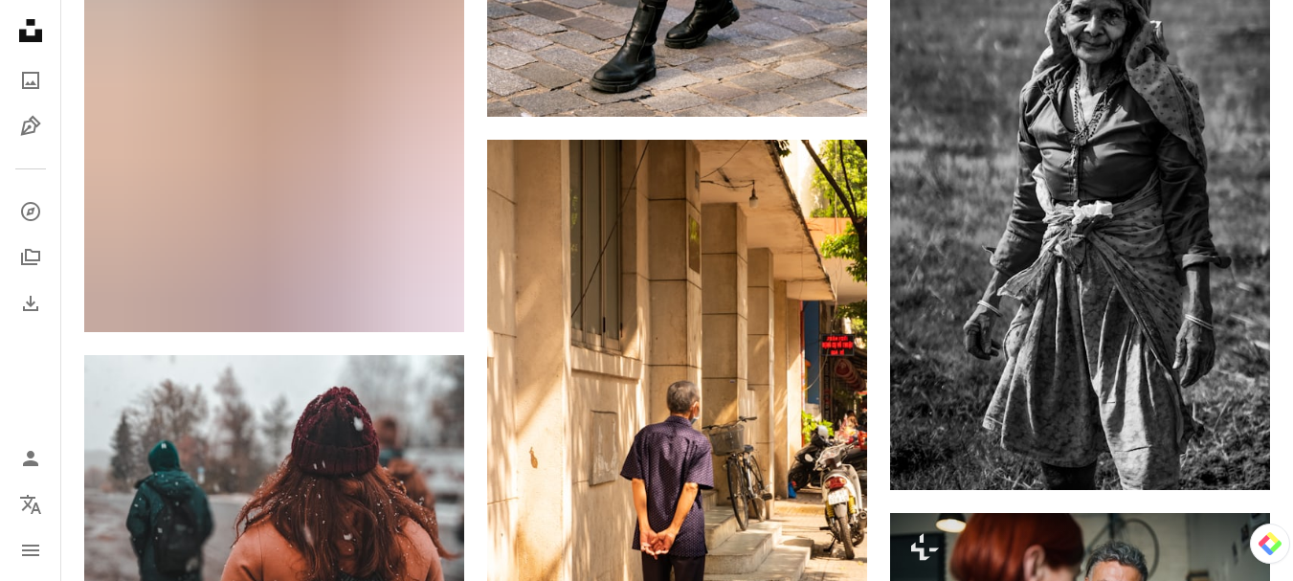
scroll to position [146076, 0]
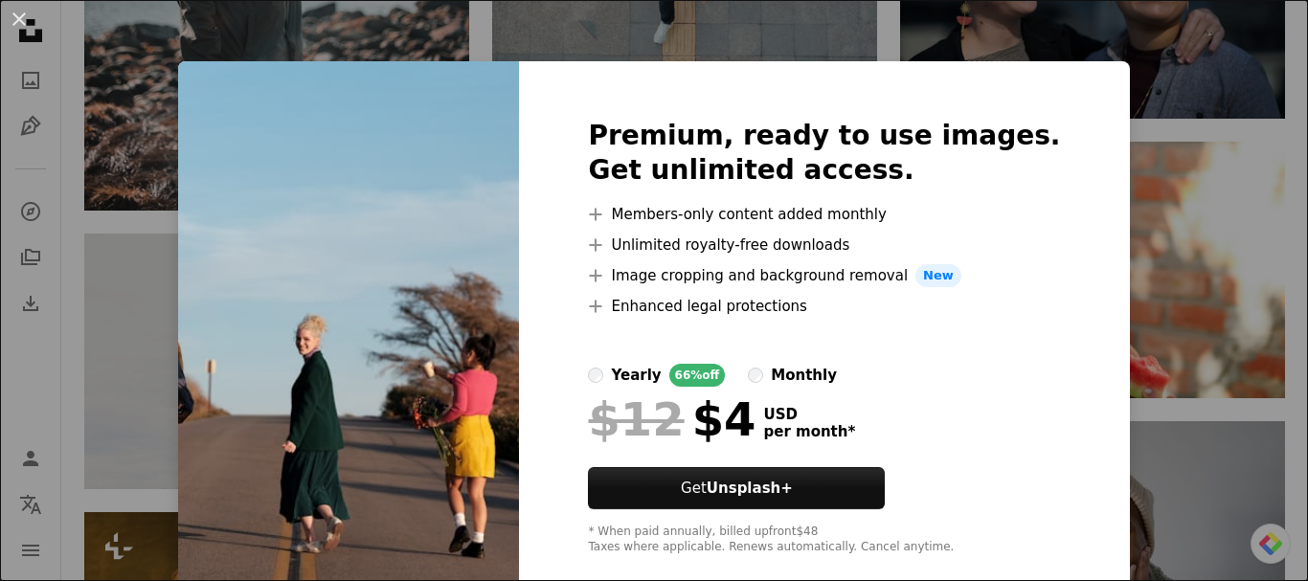
drag, startPoint x: 14, startPoint y: 14, endPoint x: 731, endPoint y: 402, distance: 815.1
click at [13, 14] on button "An X shape" at bounding box center [19, 19] width 23 height 23
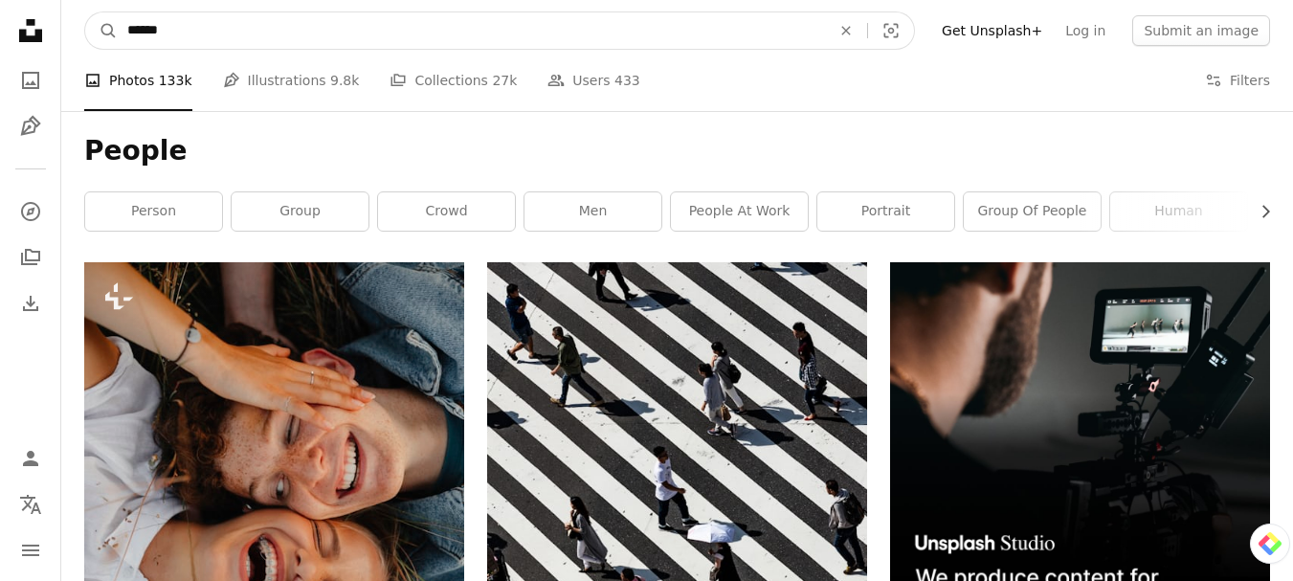
click at [215, 28] on input "******" at bounding box center [471, 30] width 707 height 36
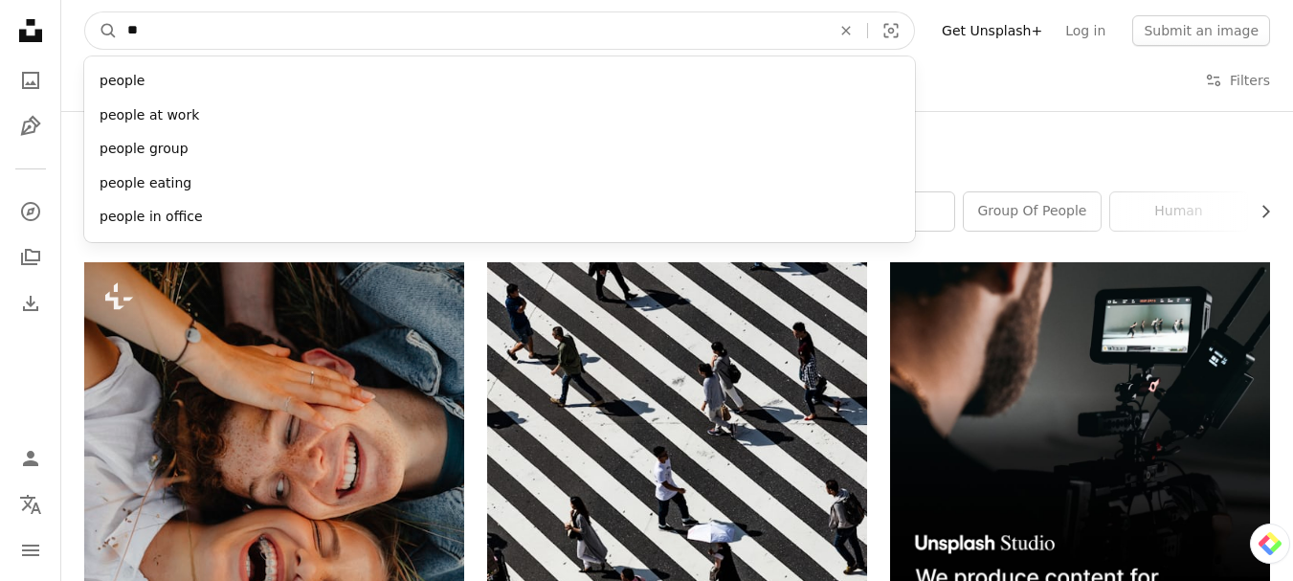
type input "*"
type input "**********"
click button "A magnifying glass" at bounding box center [101, 30] width 33 height 36
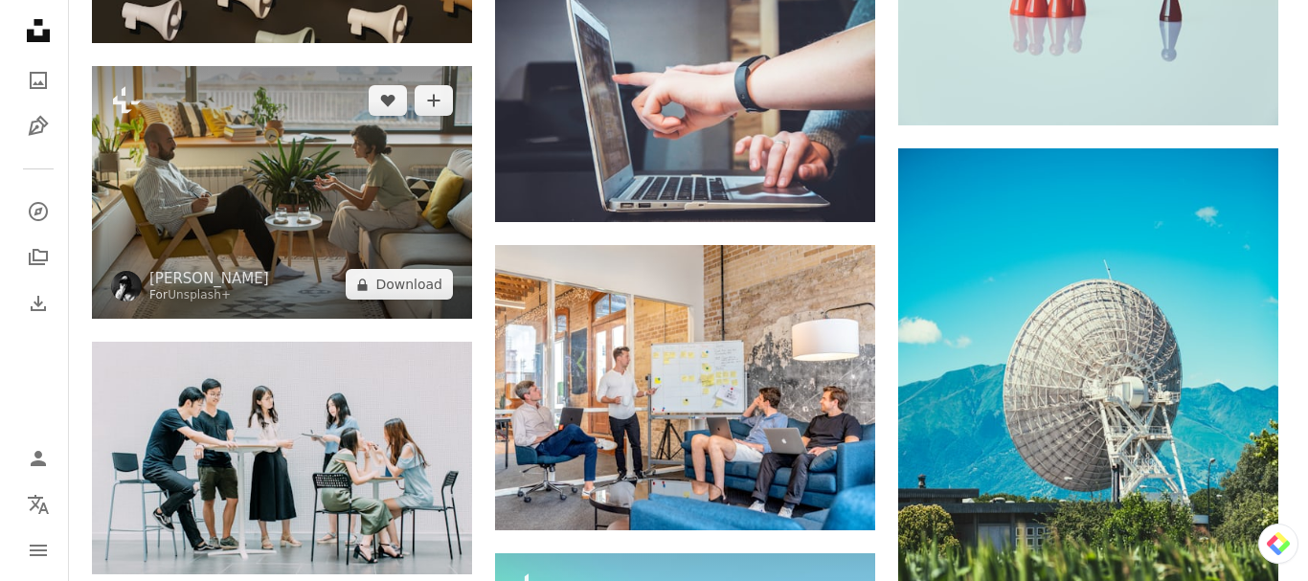
scroll to position [4499, 0]
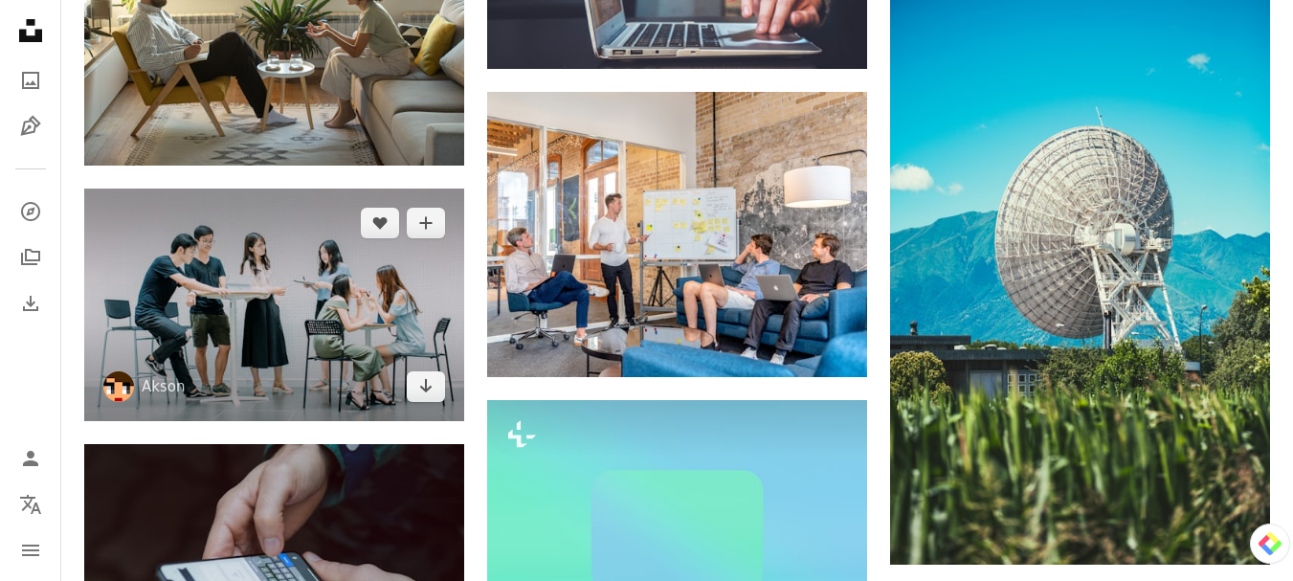
click at [271, 284] on img at bounding box center [274, 305] width 380 height 233
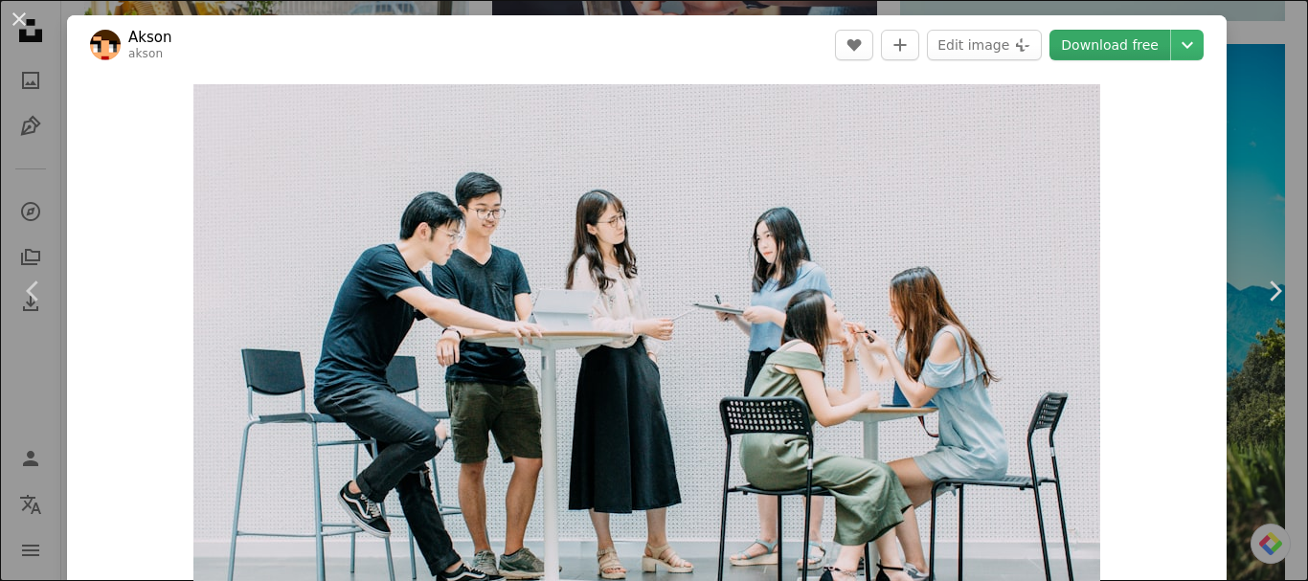
click at [1085, 44] on link "Download free" at bounding box center [1109, 45] width 121 height 31
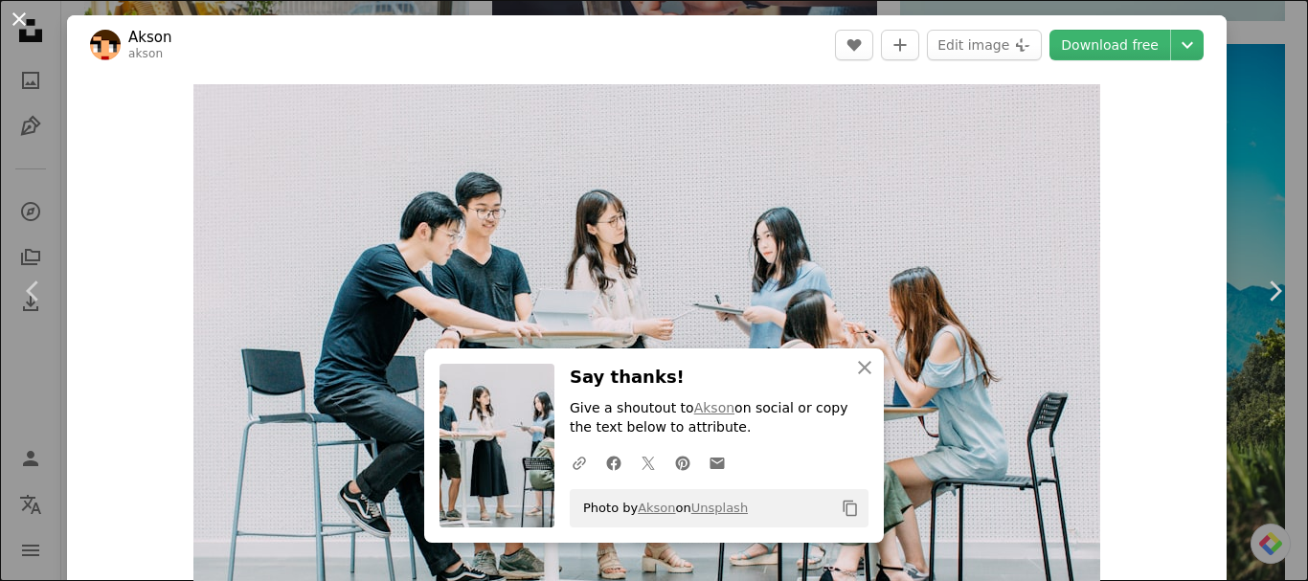
click at [18, 17] on button "An X shape" at bounding box center [19, 19] width 23 height 23
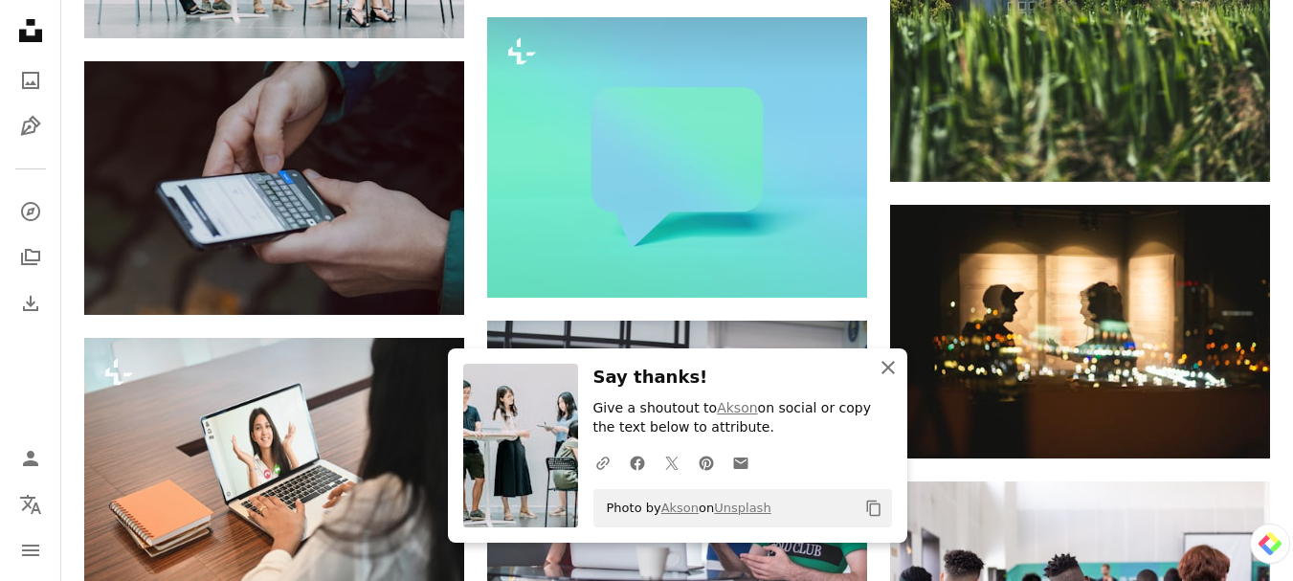
drag, startPoint x: 887, startPoint y: 366, endPoint x: 826, endPoint y: 364, distance: 61.3
click at [887, 364] on icon "An X shape" at bounding box center [888, 367] width 23 height 23
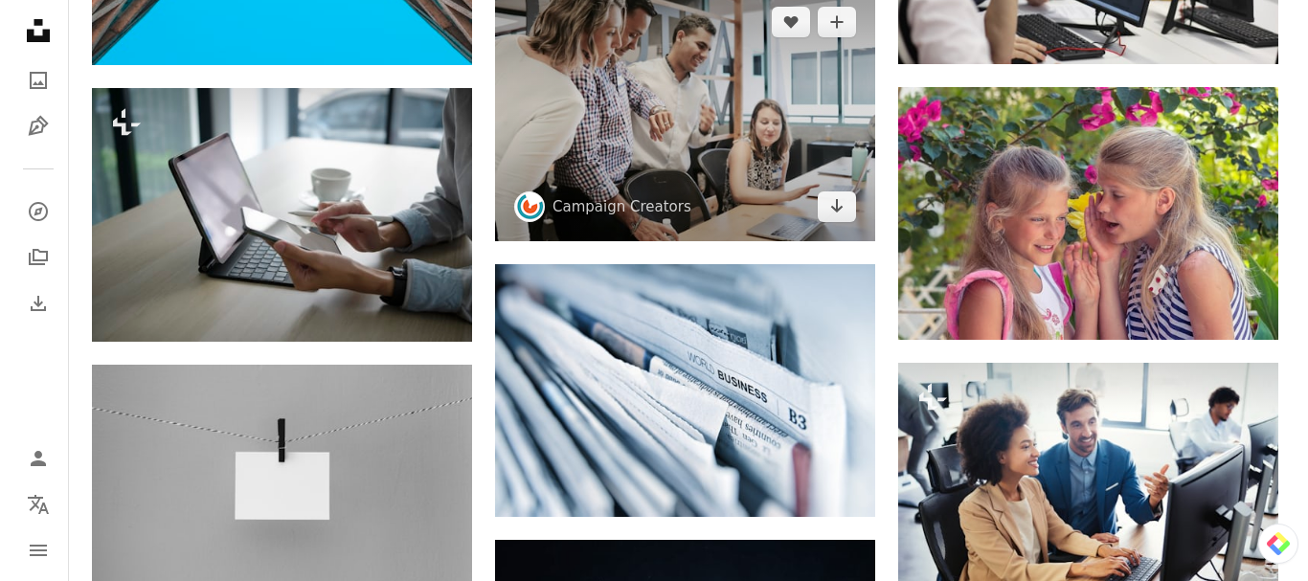
scroll to position [13306, 0]
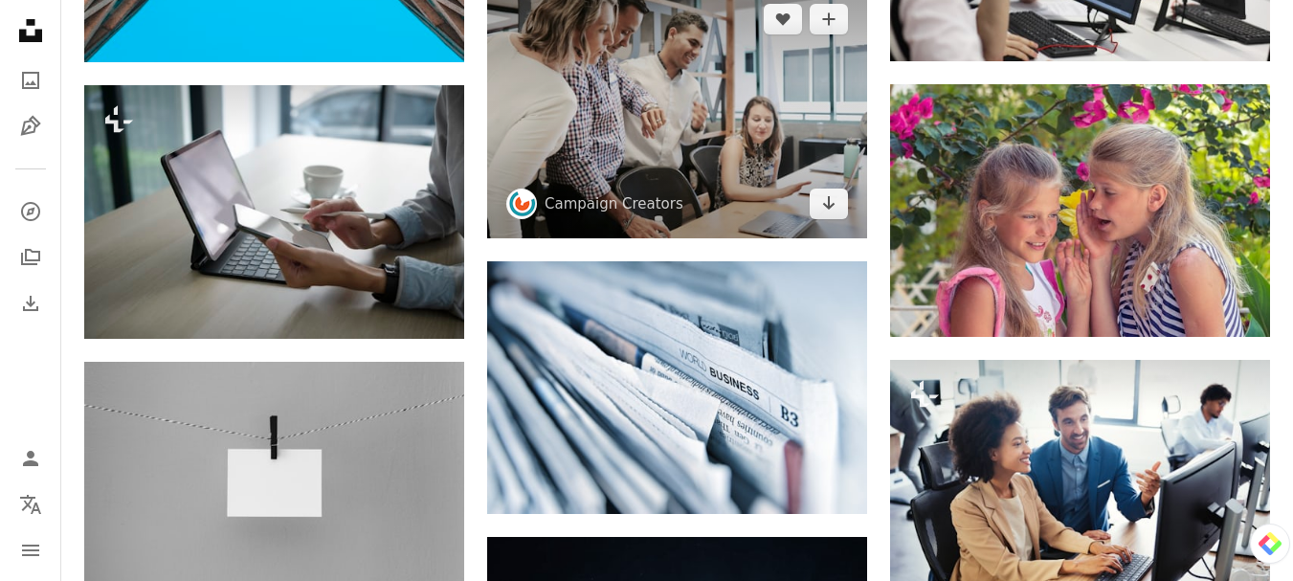
click at [651, 134] on img at bounding box center [677, 111] width 380 height 253
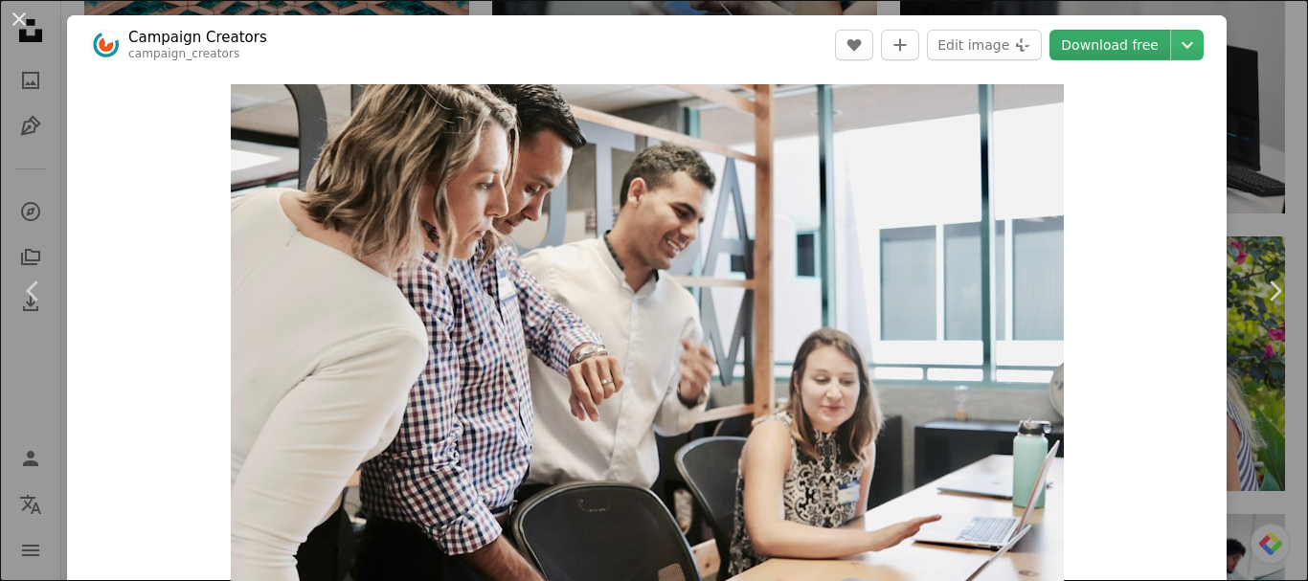
click at [1106, 41] on link "Download free" at bounding box center [1109, 45] width 121 height 31
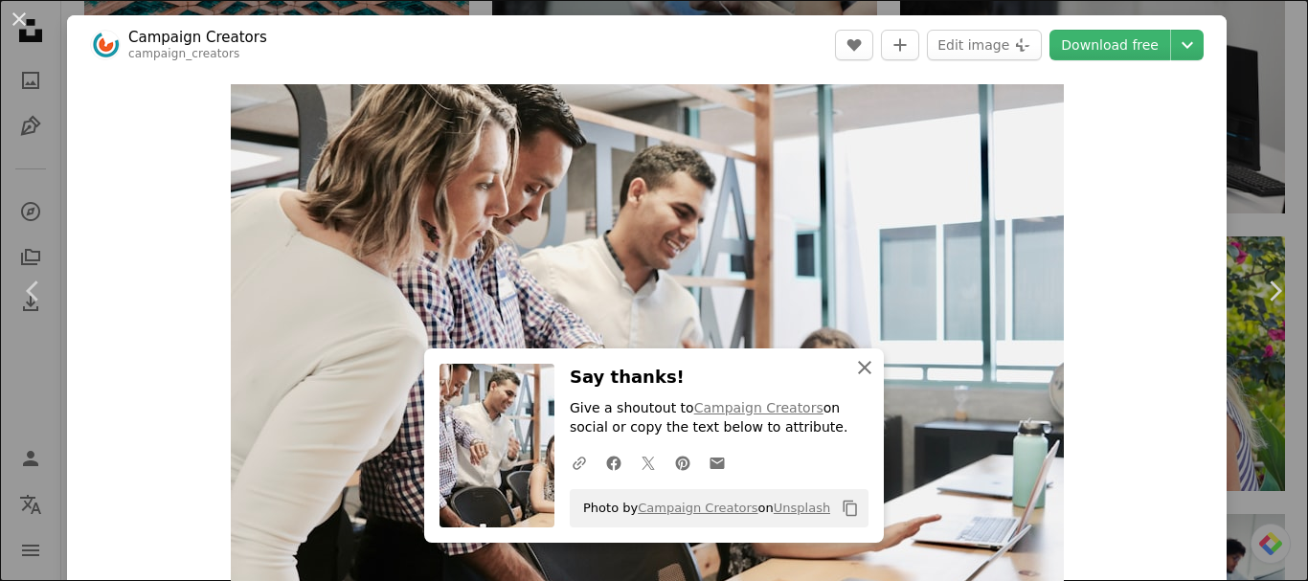
drag, startPoint x: 857, startPoint y: 370, endPoint x: 842, endPoint y: 358, distance: 19.0
click at [857, 368] on icon "An X shape" at bounding box center [864, 367] width 23 height 23
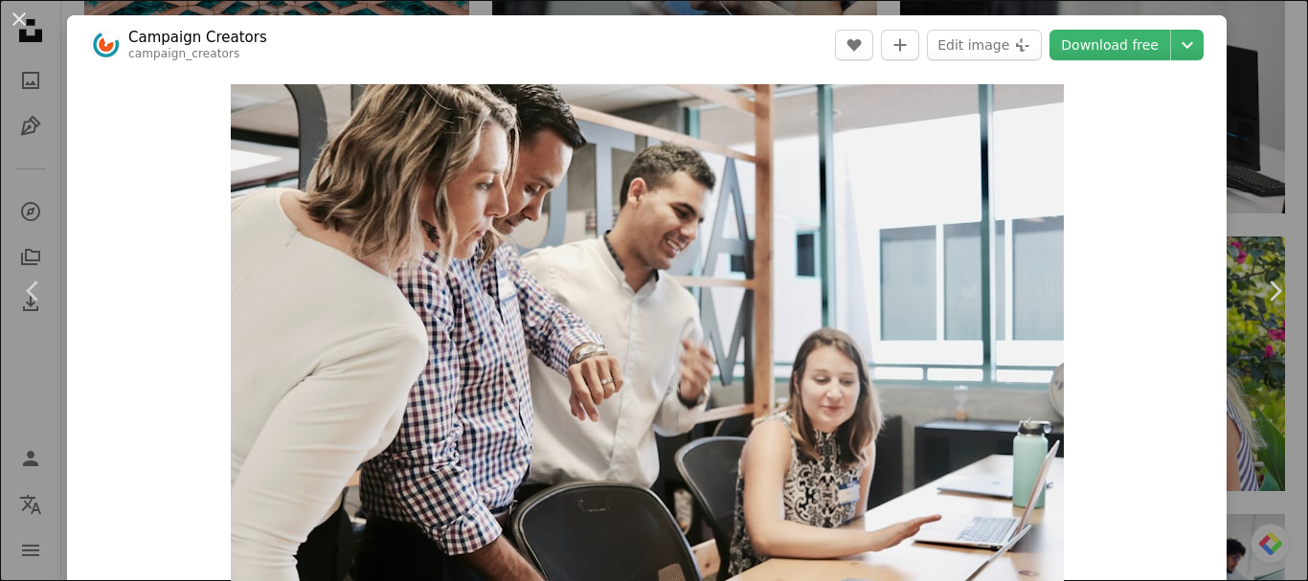
click at [13, 13] on button "An X shape" at bounding box center [19, 19] width 23 height 23
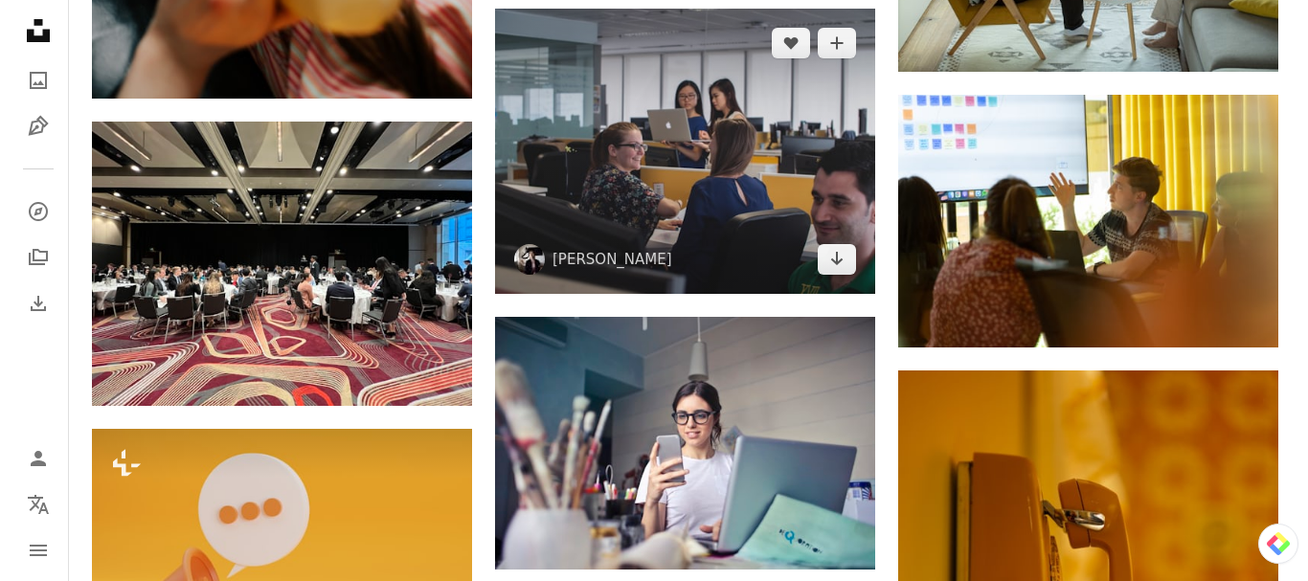
scroll to position [19815, 0]
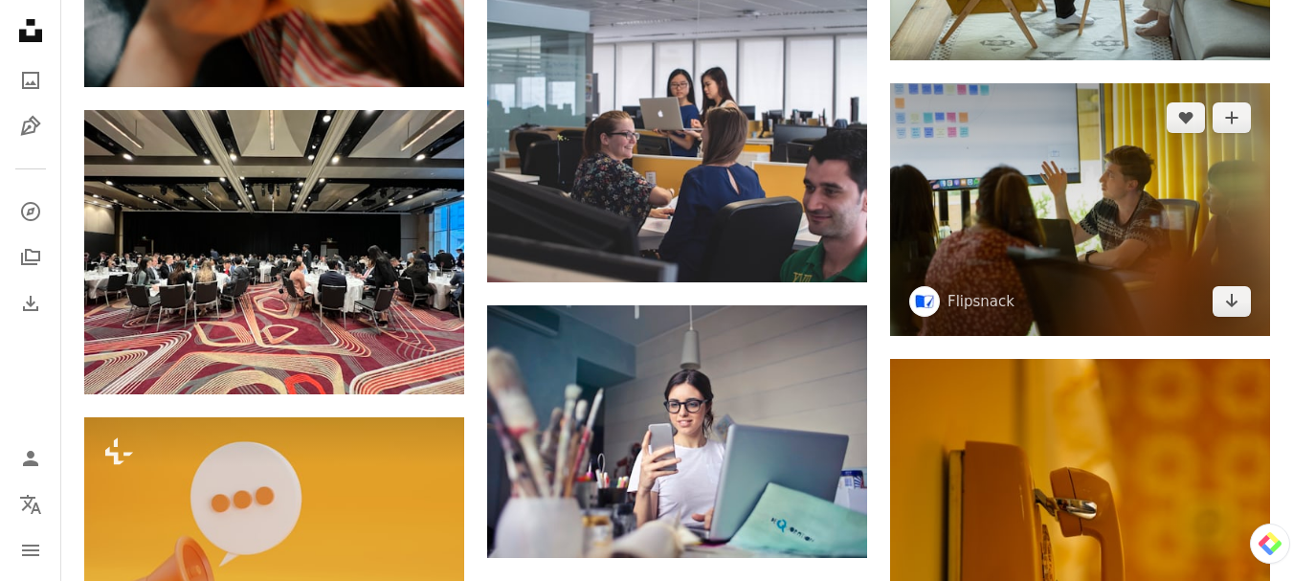
click at [1134, 197] on img at bounding box center [1080, 209] width 380 height 253
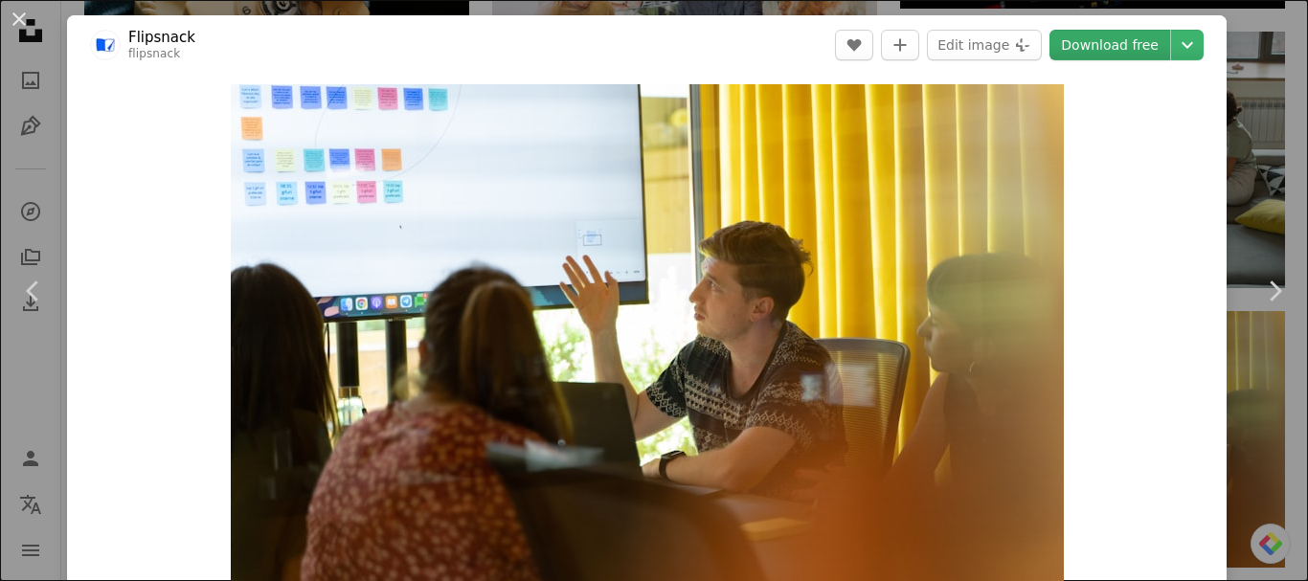
click at [1091, 45] on link "Download free" at bounding box center [1109, 45] width 121 height 31
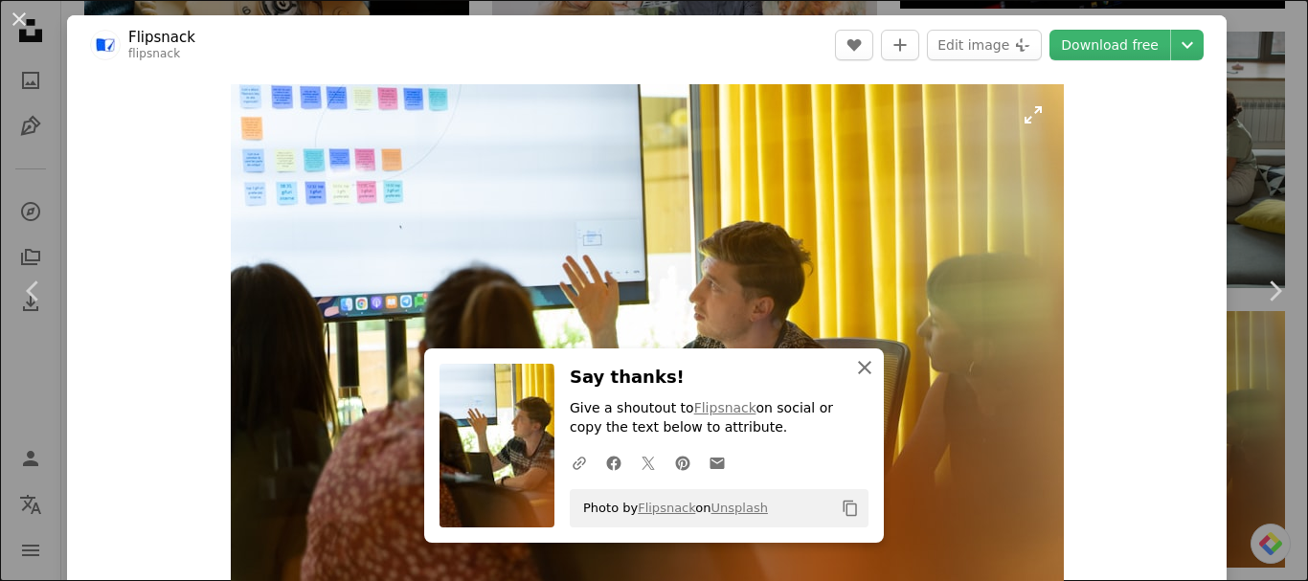
drag, startPoint x: 860, startPoint y: 367, endPoint x: 815, endPoint y: 336, distance: 54.4
click at [860, 363] on icon "An X shape" at bounding box center [864, 367] width 23 height 23
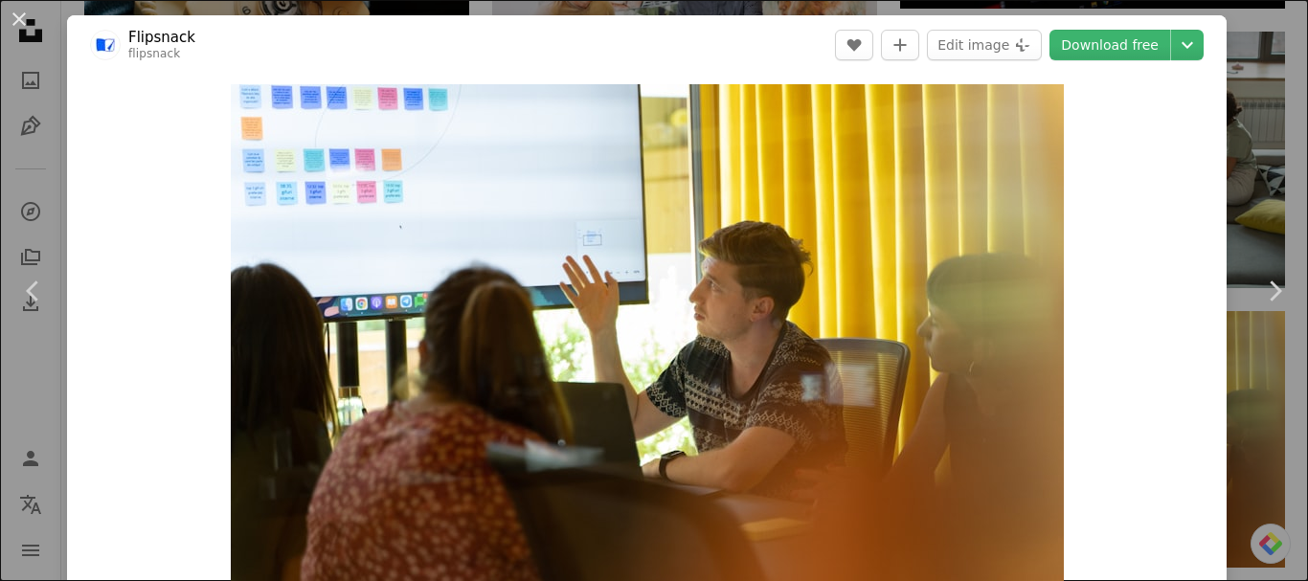
click at [21, 15] on button "An X shape" at bounding box center [19, 19] width 23 height 23
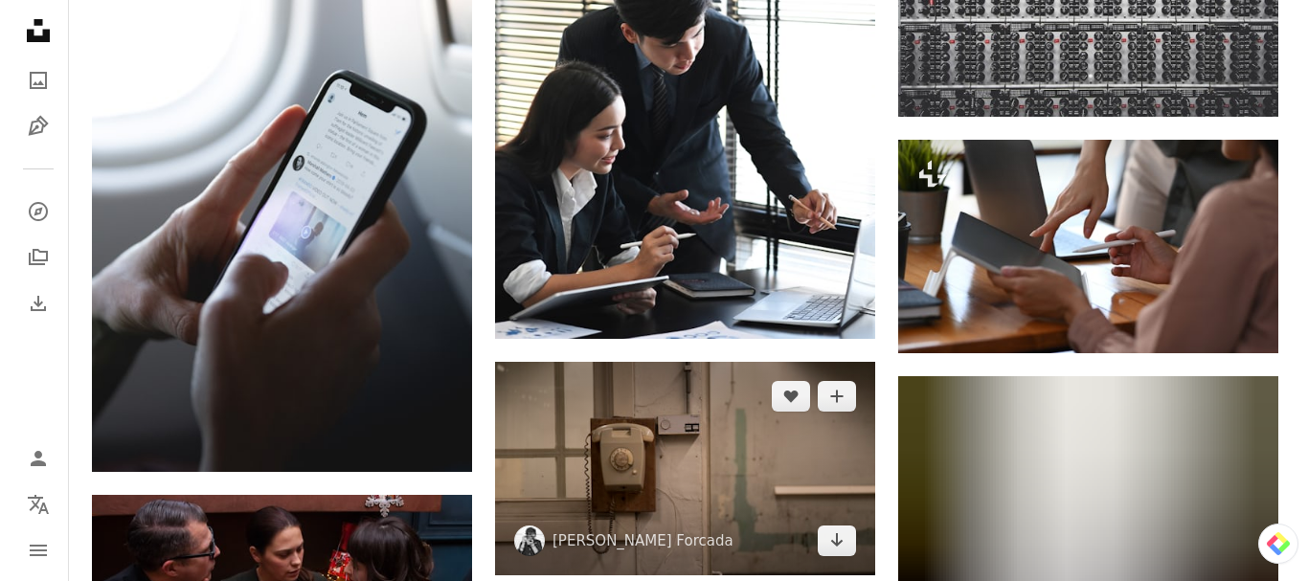
scroll to position [20868, 0]
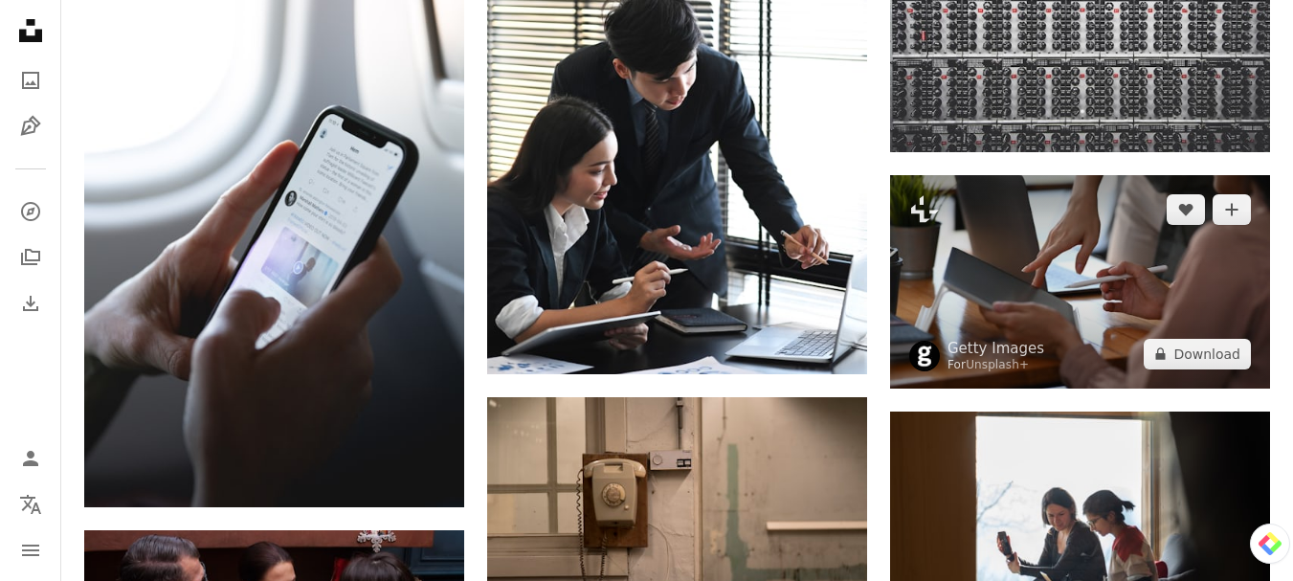
click at [978, 259] on img at bounding box center [1080, 281] width 380 height 213
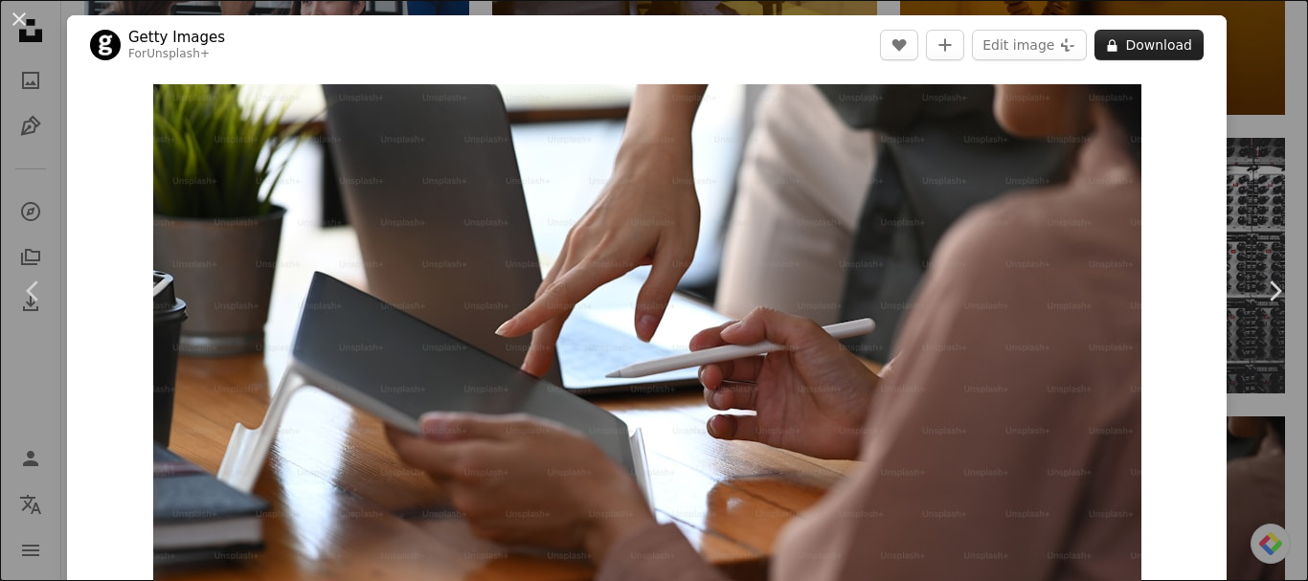
click at [1126, 36] on button "A lock Download" at bounding box center [1148, 45] width 109 height 31
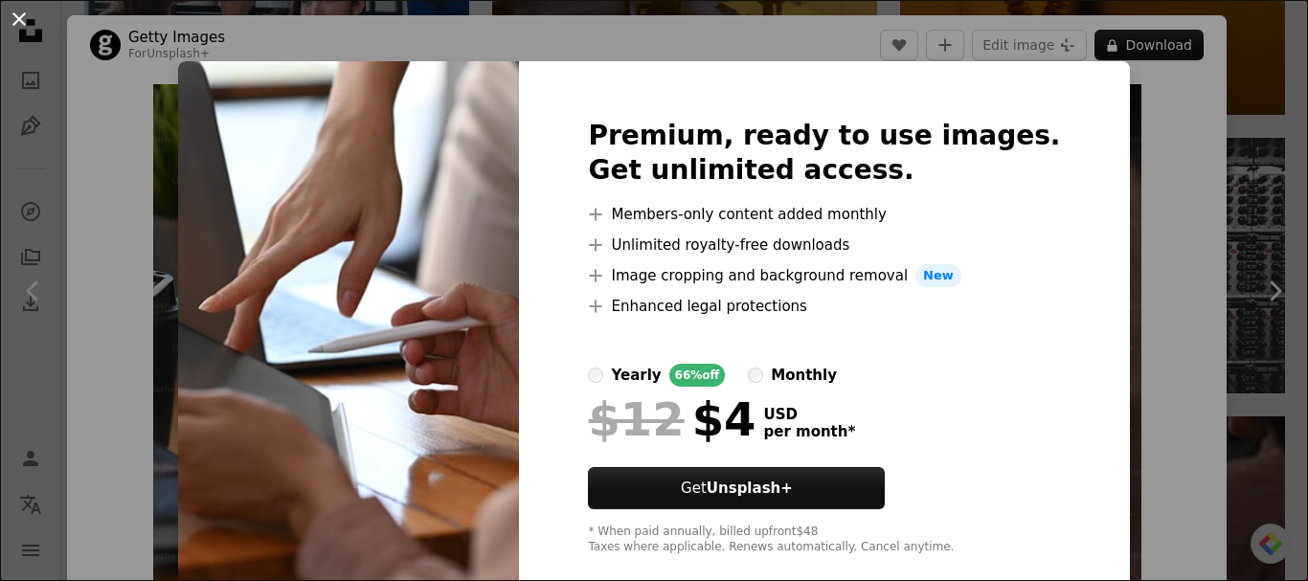
click at [21, 17] on button "An X shape" at bounding box center [19, 19] width 23 height 23
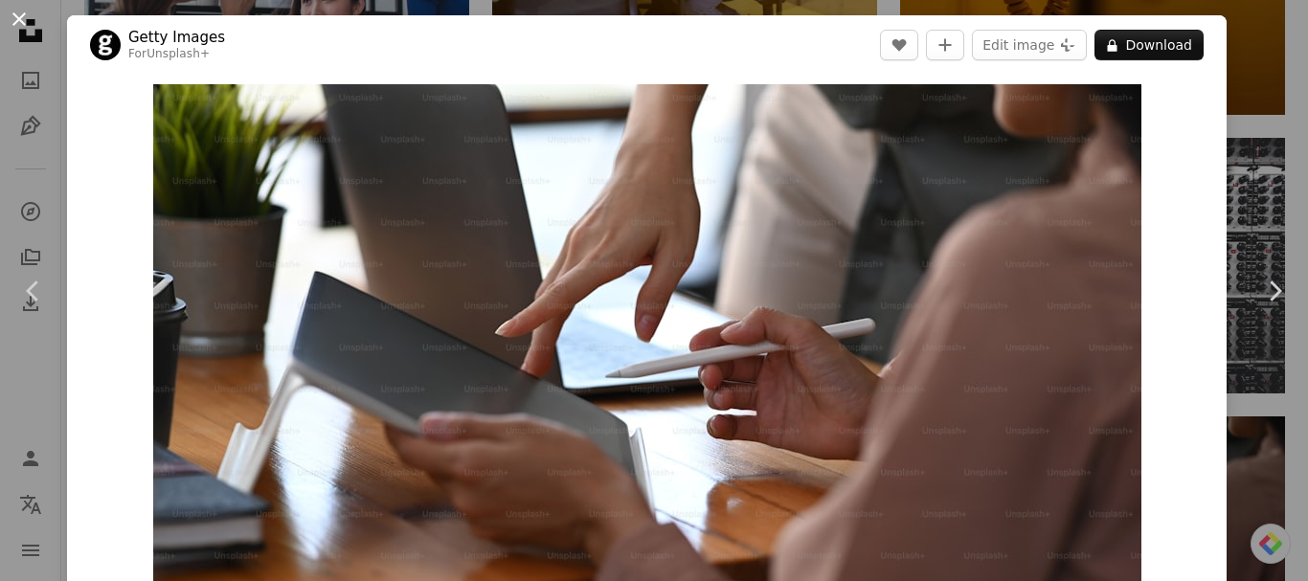
click at [18, 16] on button "An X shape" at bounding box center [19, 19] width 23 height 23
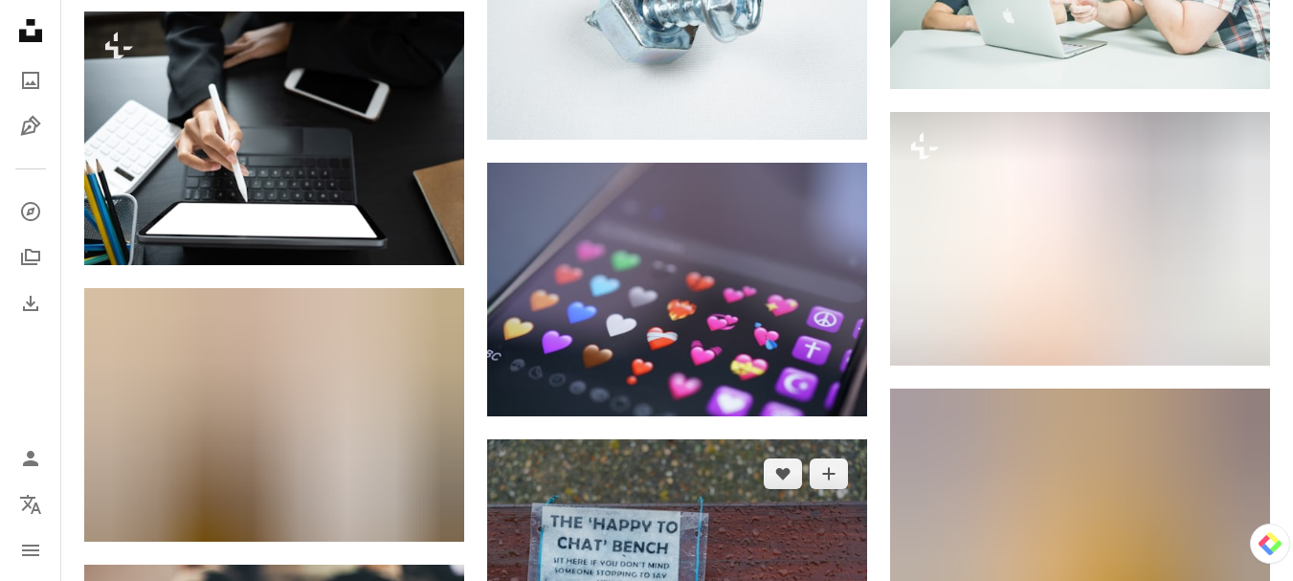
scroll to position [26066, 0]
